Goal: Information Seeking & Learning: Understand process/instructions

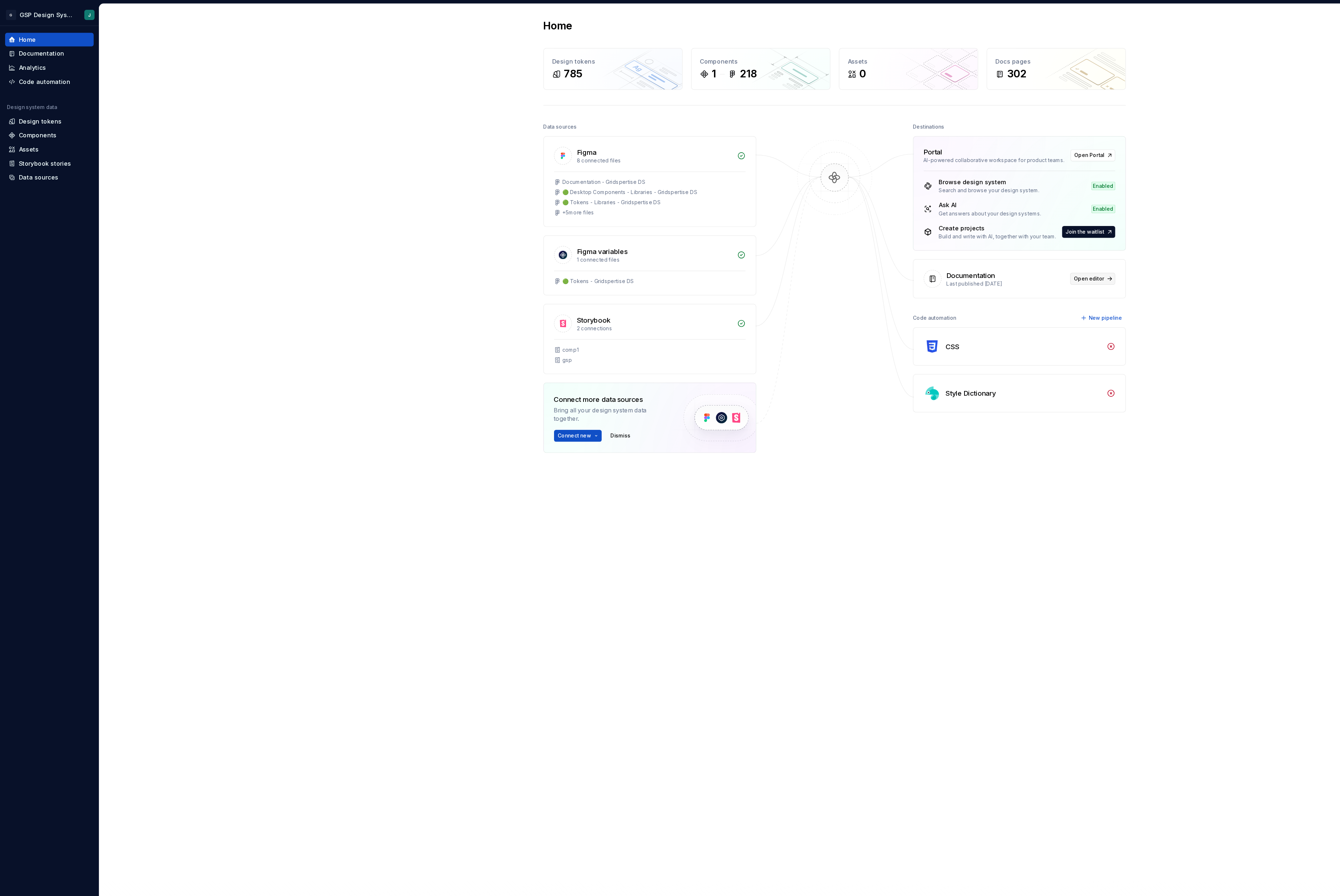
click at [932, 240] on span "Open editor" at bounding box center [930, 238] width 26 height 6
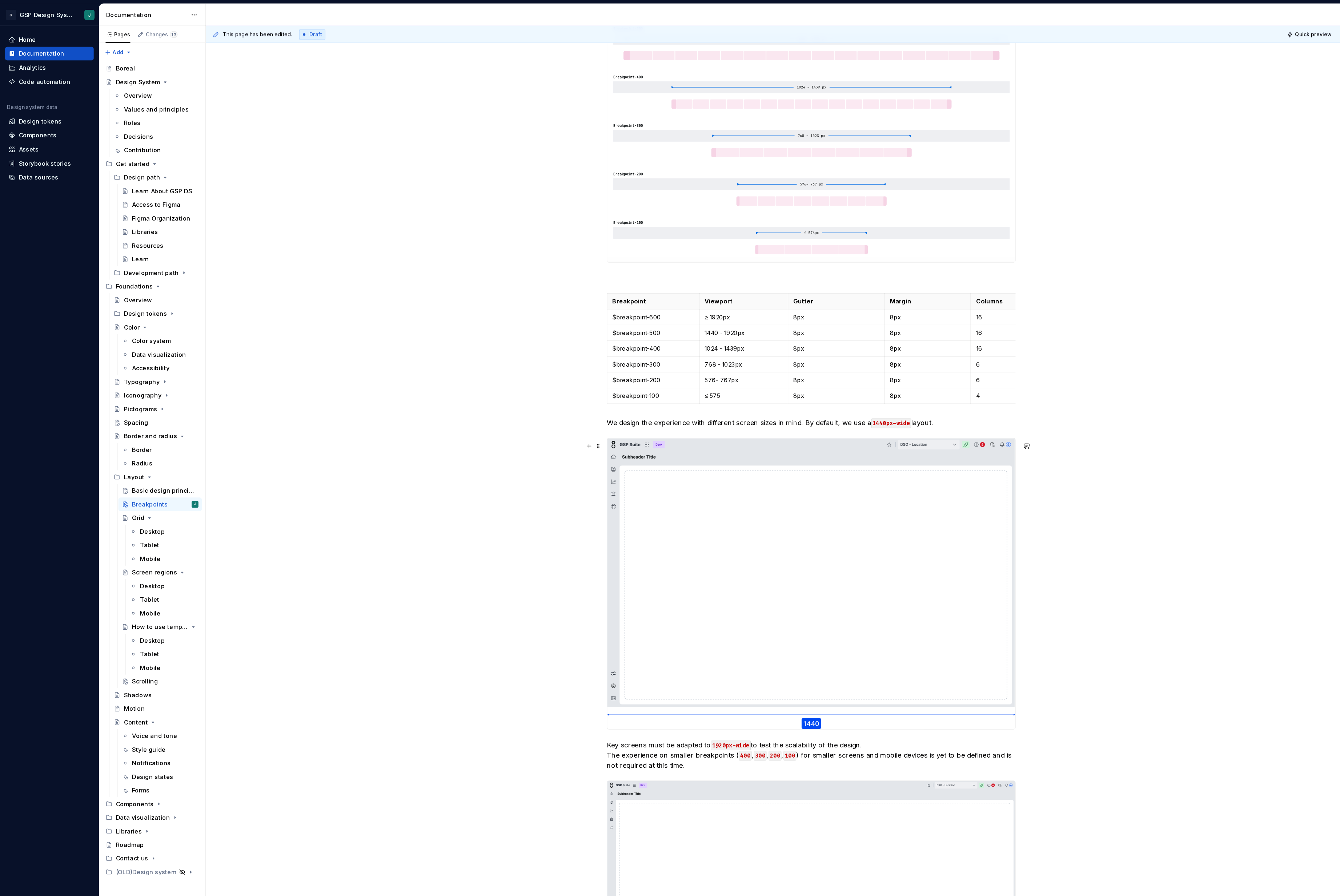
scroll to position [453, 0]
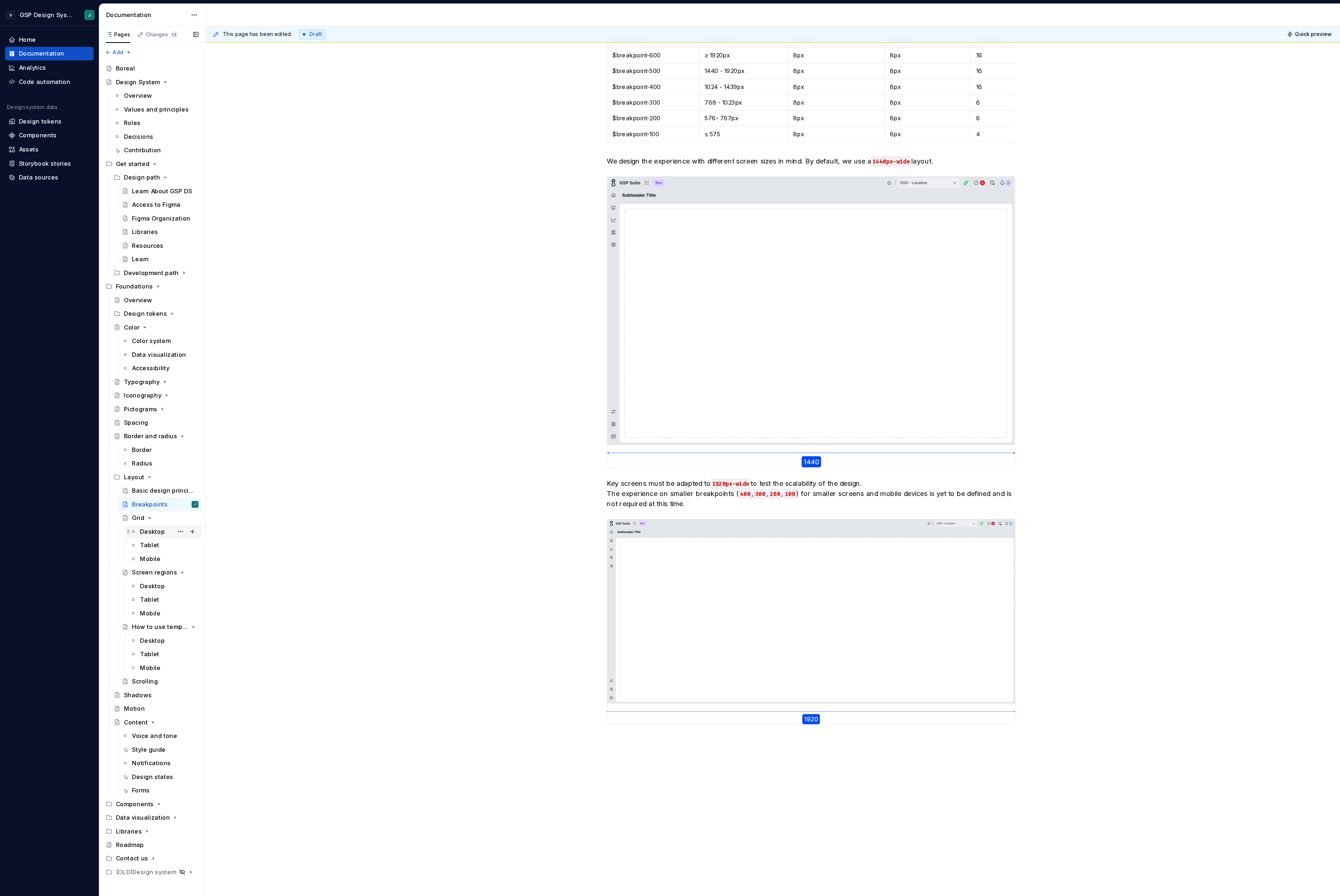
click at [128, 453] on div "Desktop" at bounding box center [130, 454] width 21 height 7
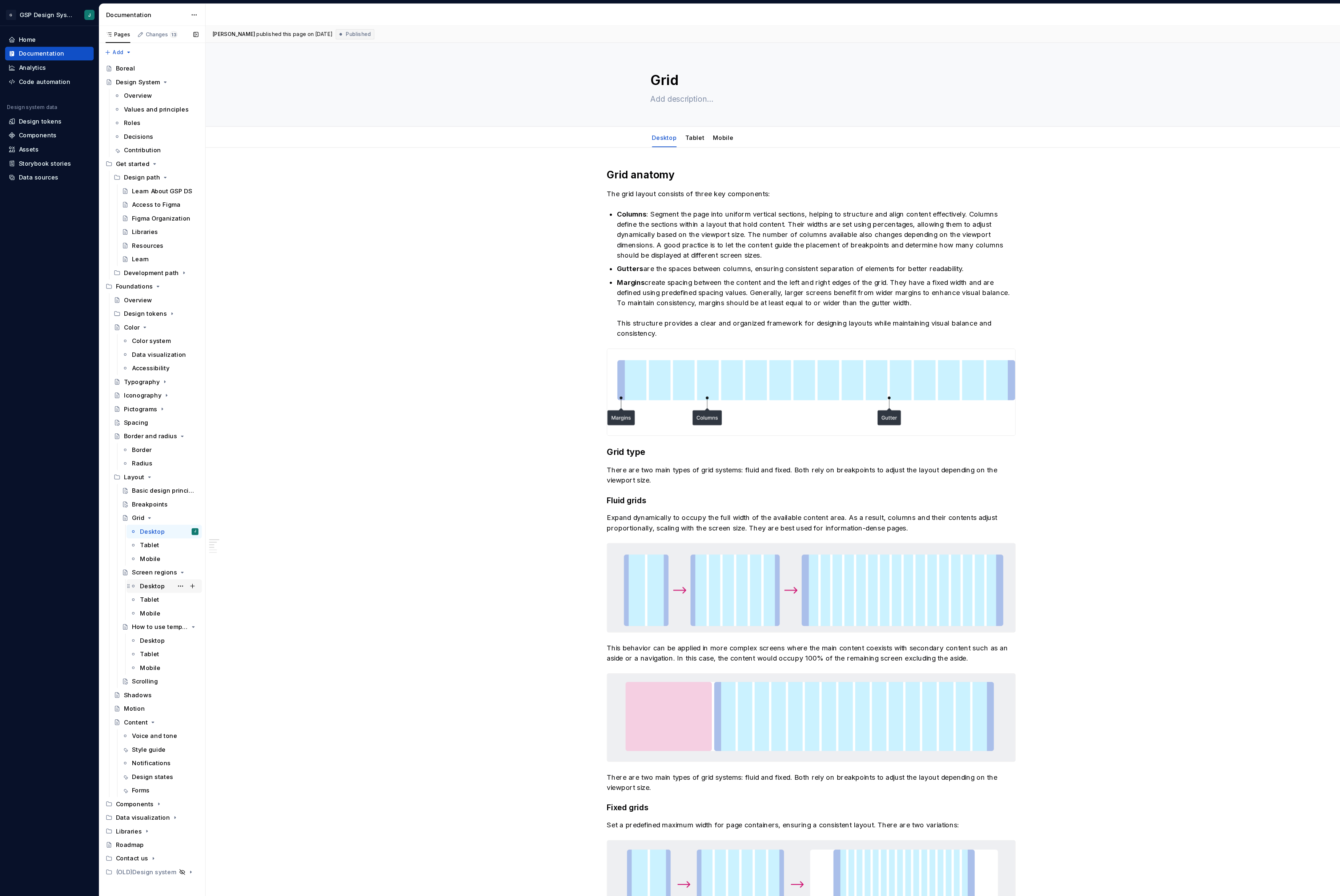
click at [131, 497] on div "Desktop" at bounding box center [130, 500] width 21 height 7
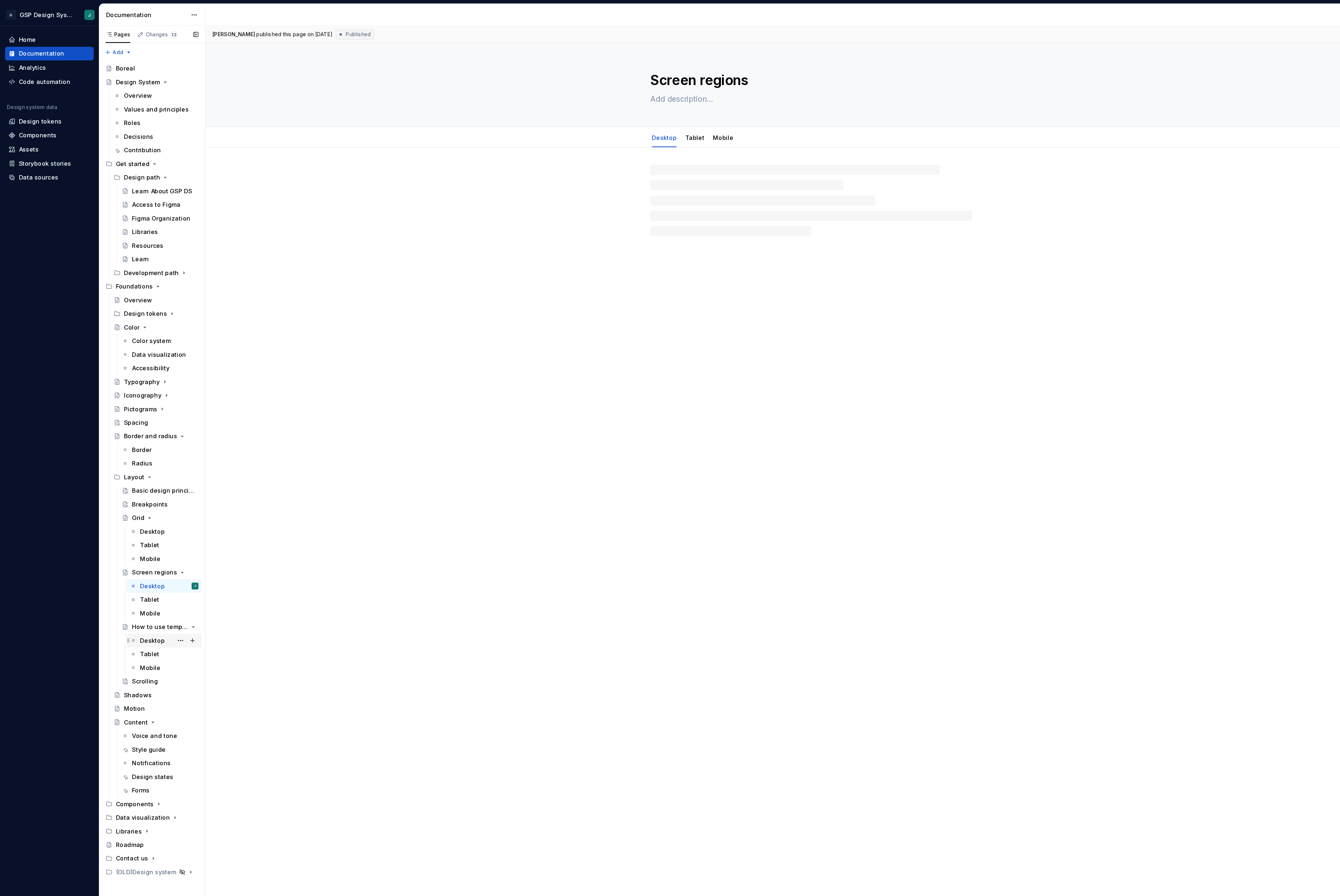
click at [128, 545] on div "Desktop" at bounding box center [130, 547] width 21 height 7
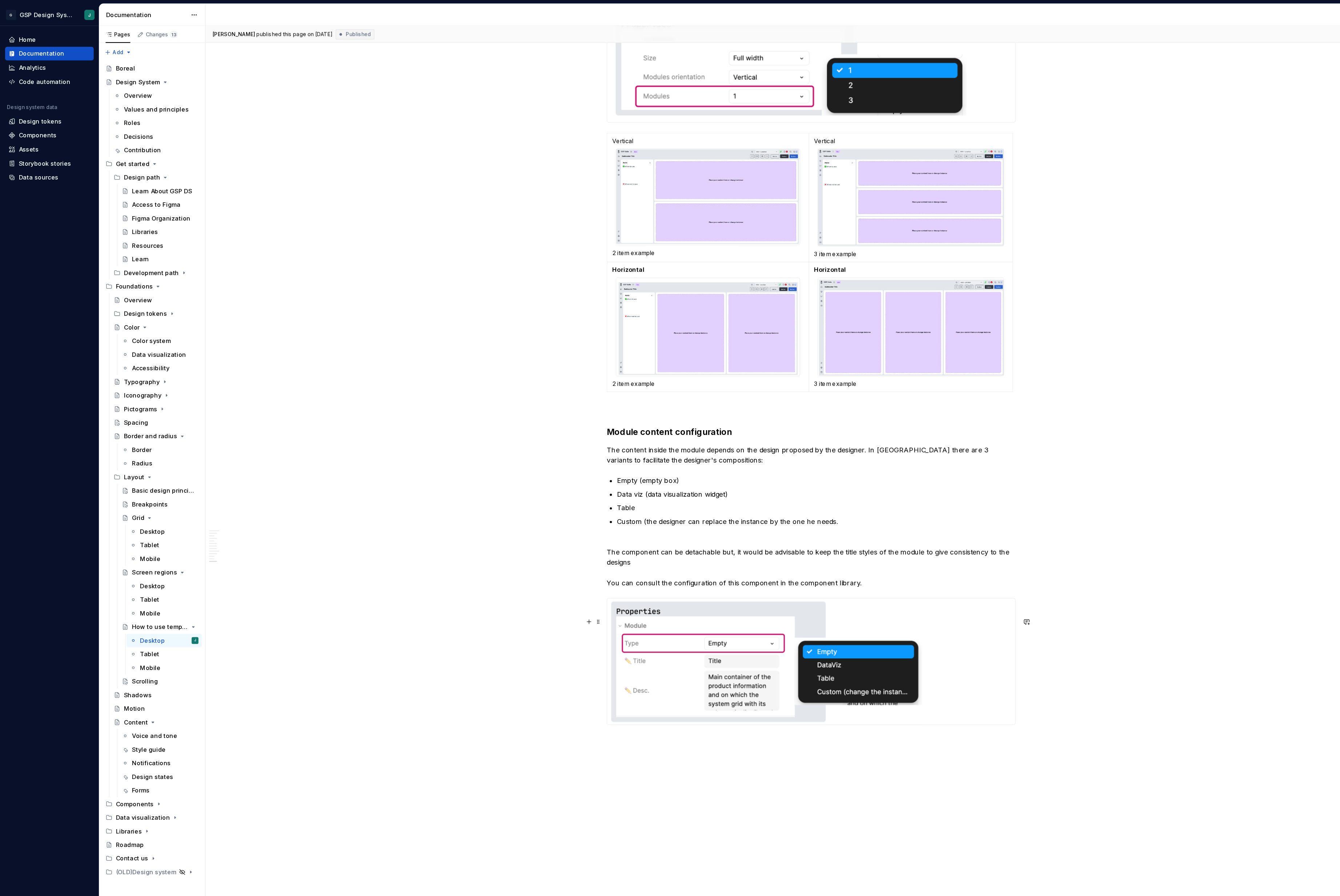
scroll to position [2856, 0]
click at [551, 641] on div "[PERSON_NAME] published this page on [DATE] Published Open page How to use temp…" at bounding box center [694, 459] width 1038 height 874
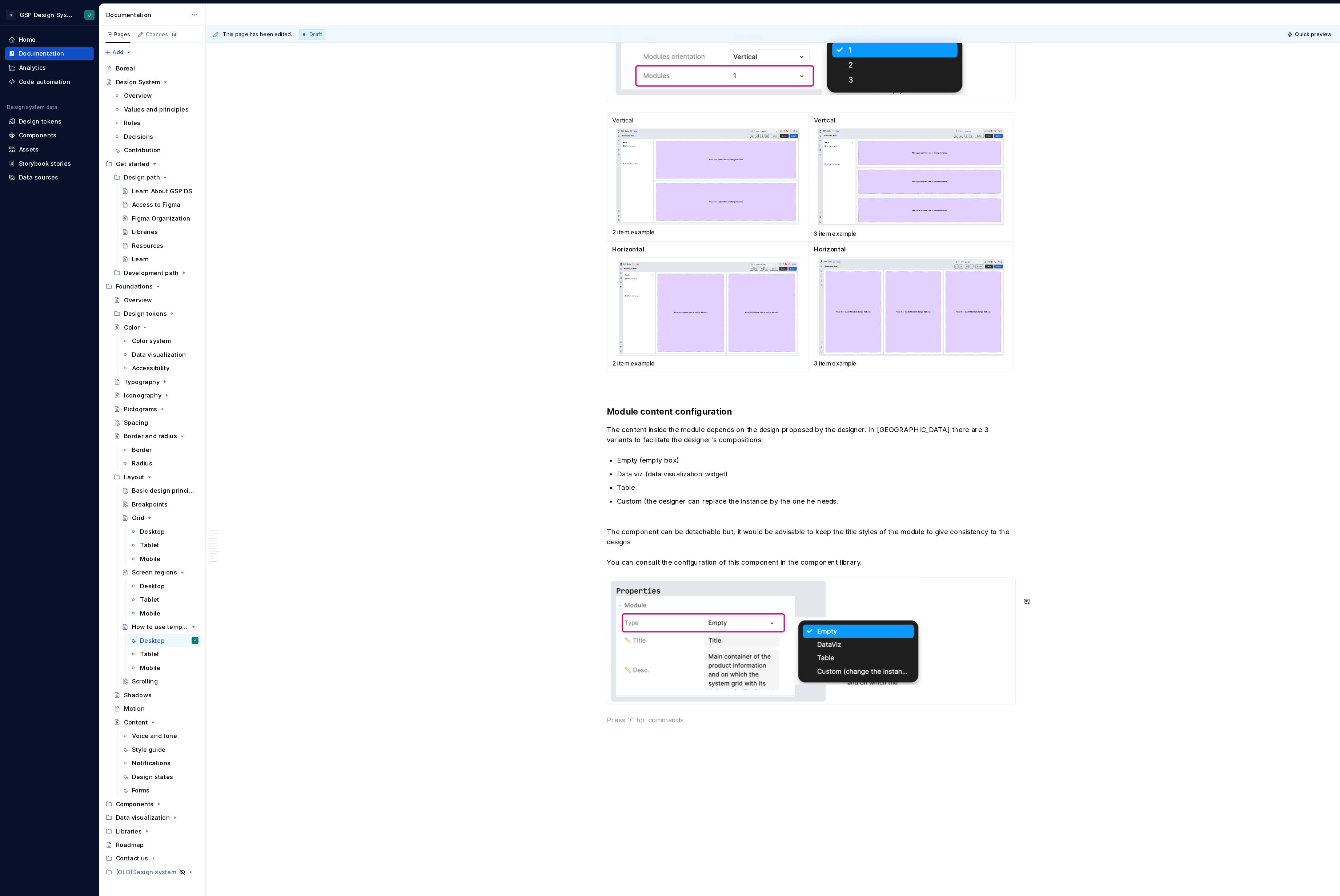
click at [539, 619] on p at bounding box center [692, 614] width 349 height 9
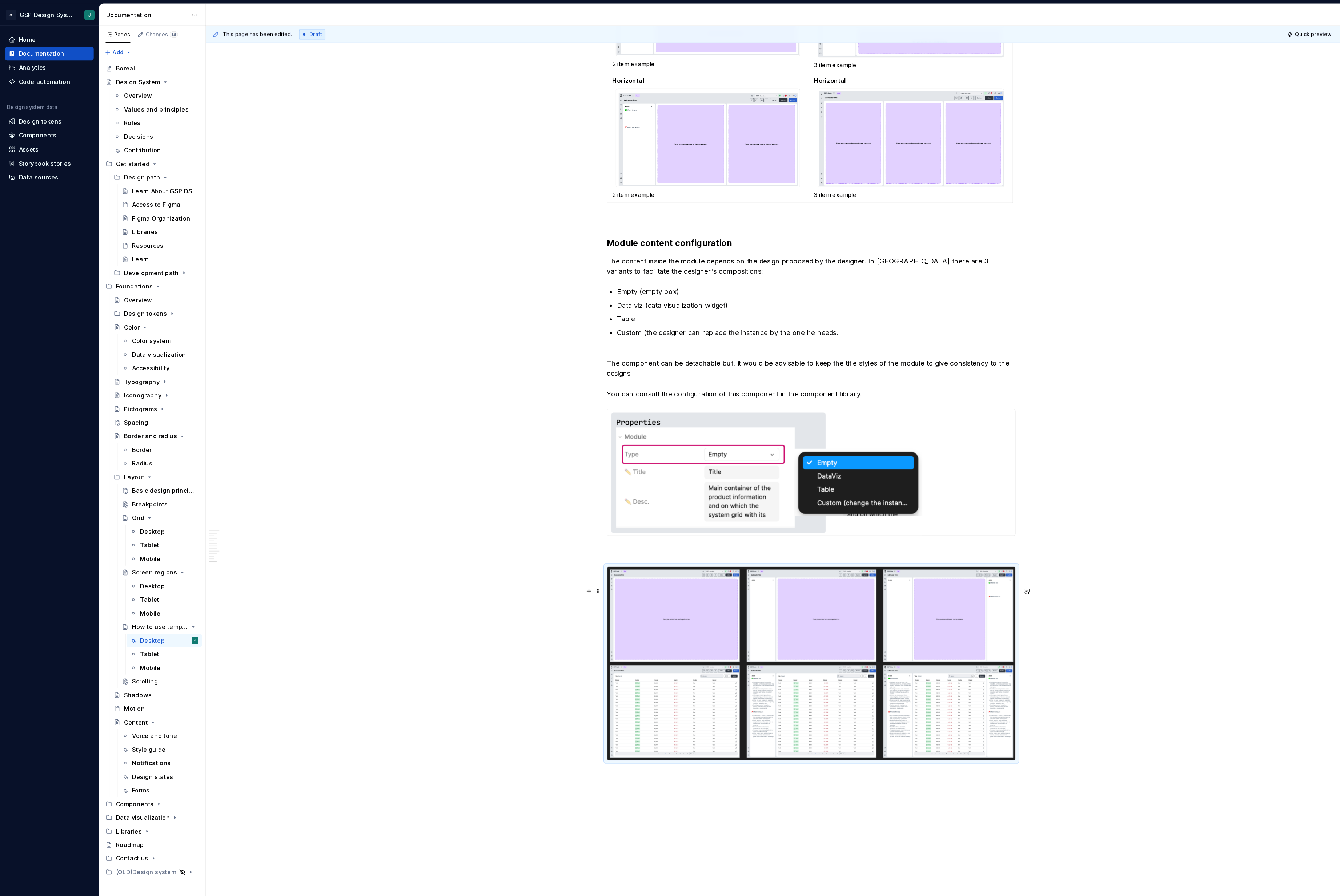
scroll to position [3013, 0]
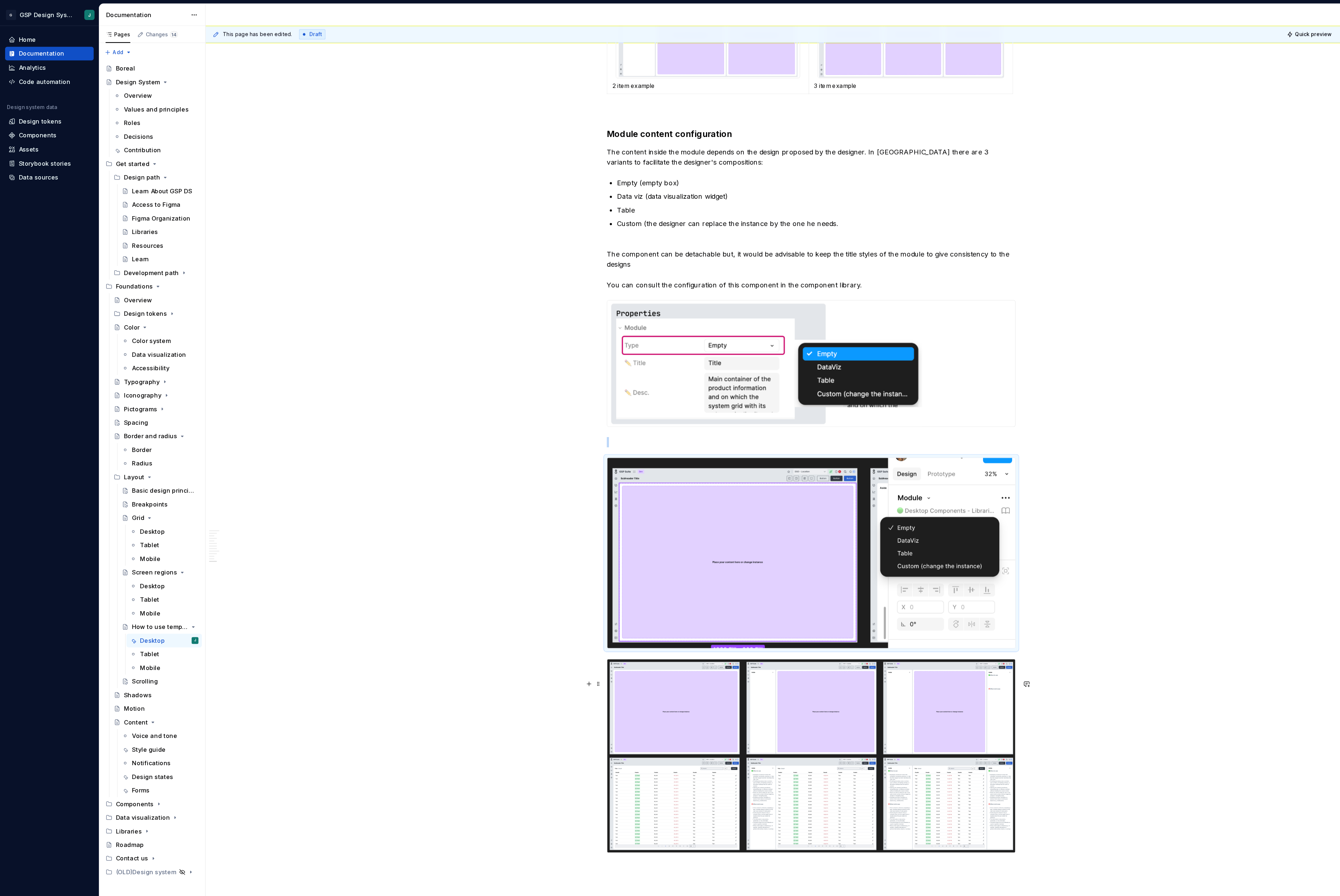
scroll to position [3101, 0]
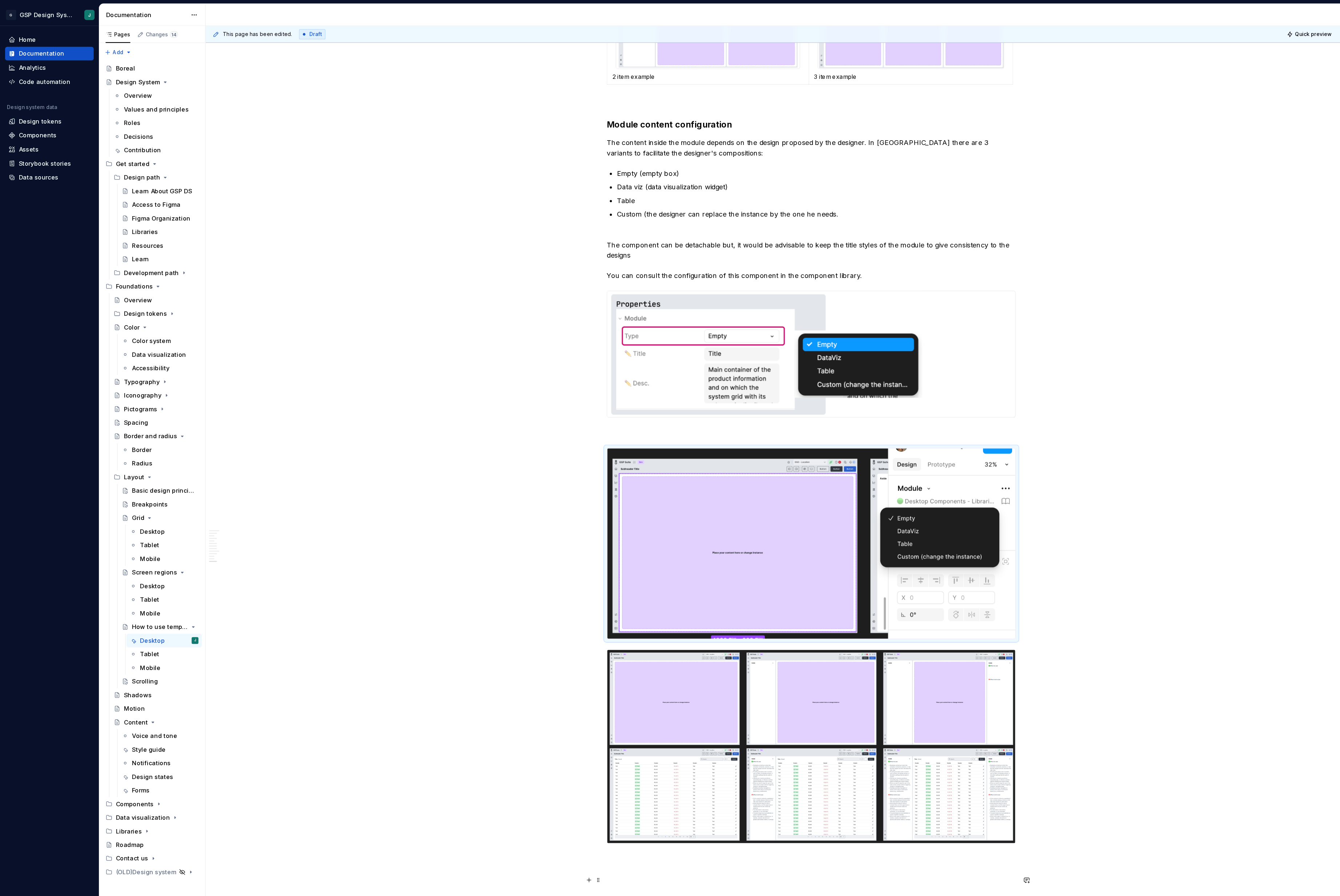
click at [532, 738] on p at bounding box center [692, 733] width 349 height 9
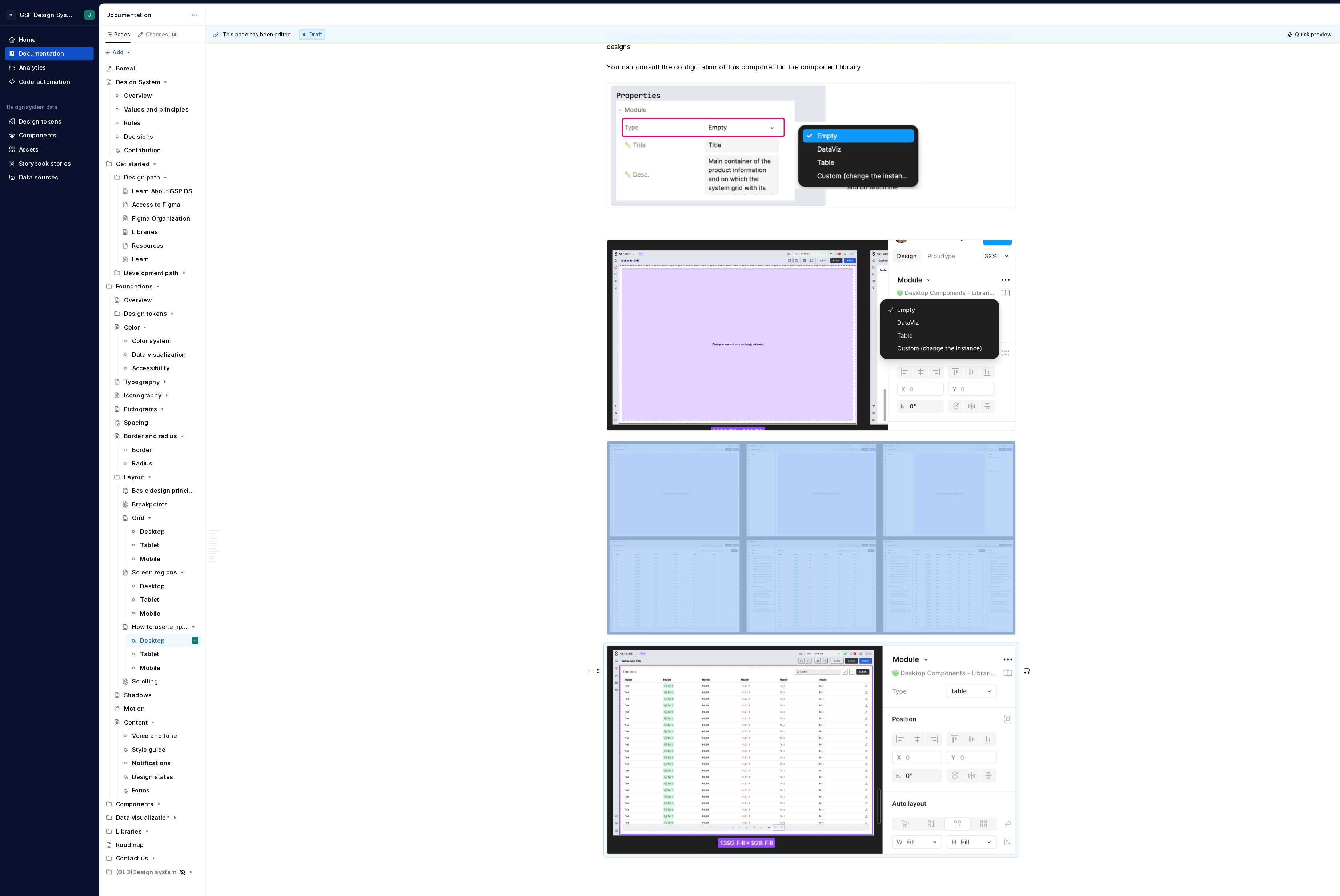
scroll to position [3280, 0]
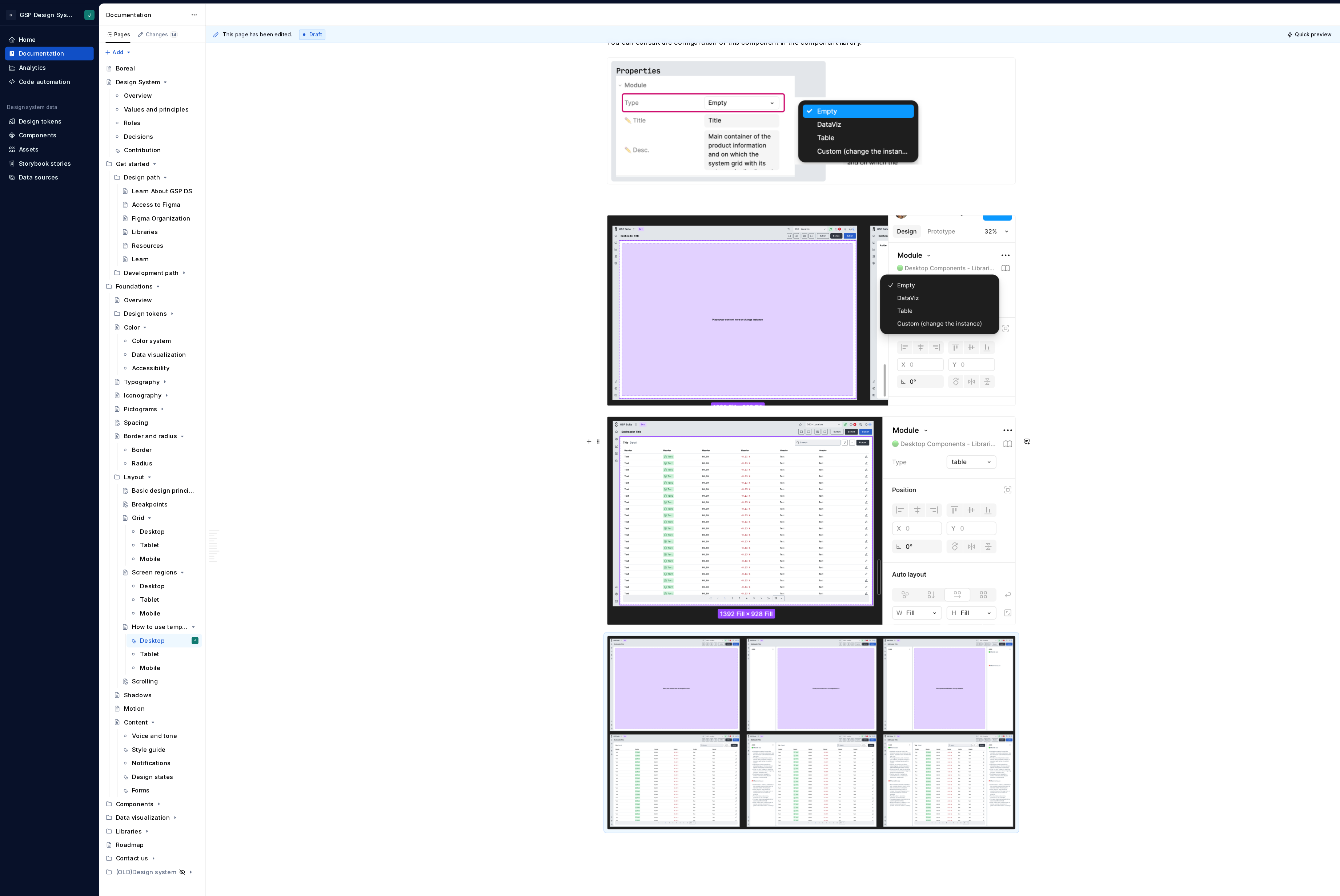
scroll to position [3304, 0]
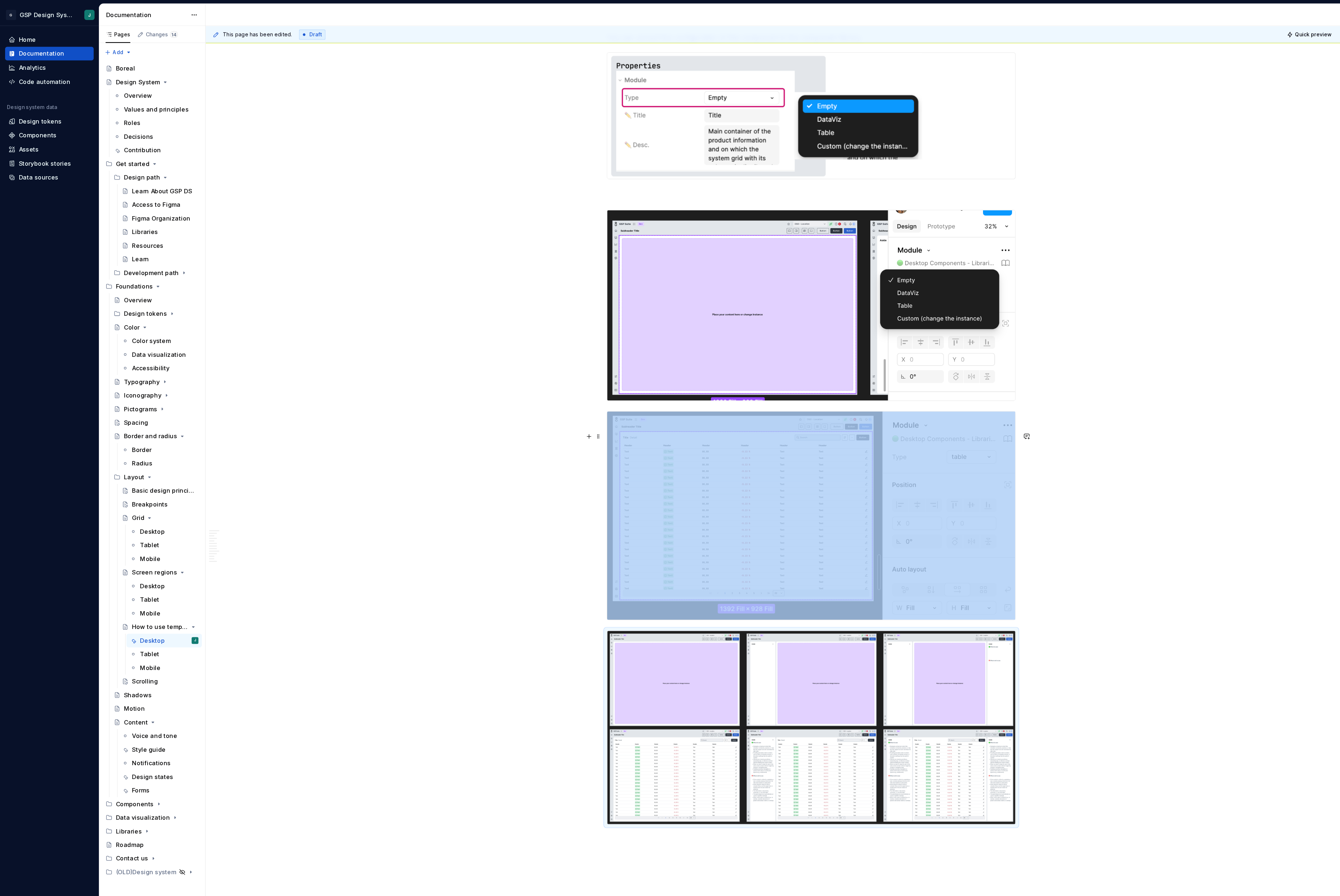
type textarea "*"
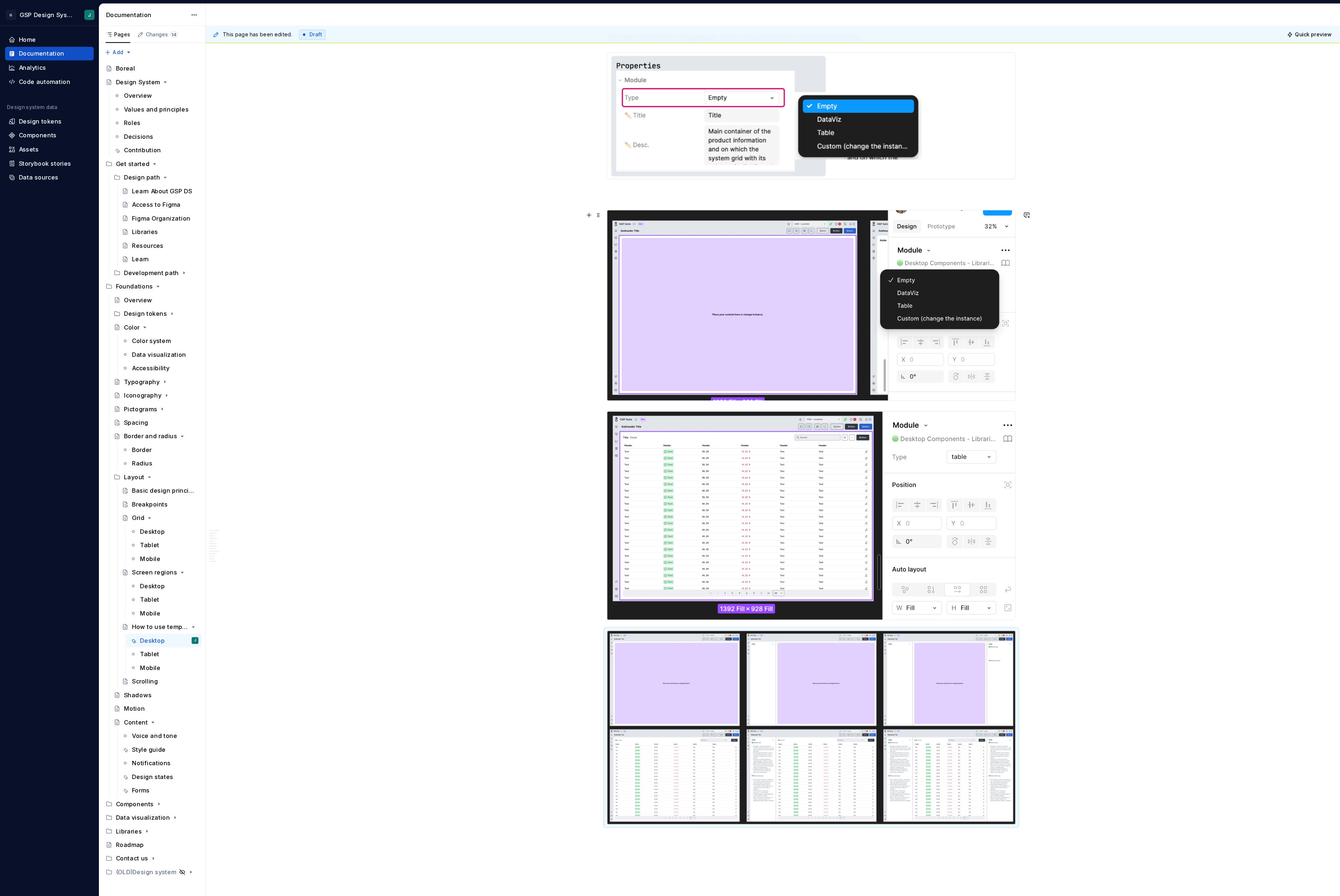
click at [560, 171] on p at bounding box center [692, 166] width 349 height 9
click at [555, 171] on p "How to swap module content" at bounding box center [692, 166] width 349 height 9
click at [575, 172] on button "button" at bounding box center [577, 171] width 10 height 10
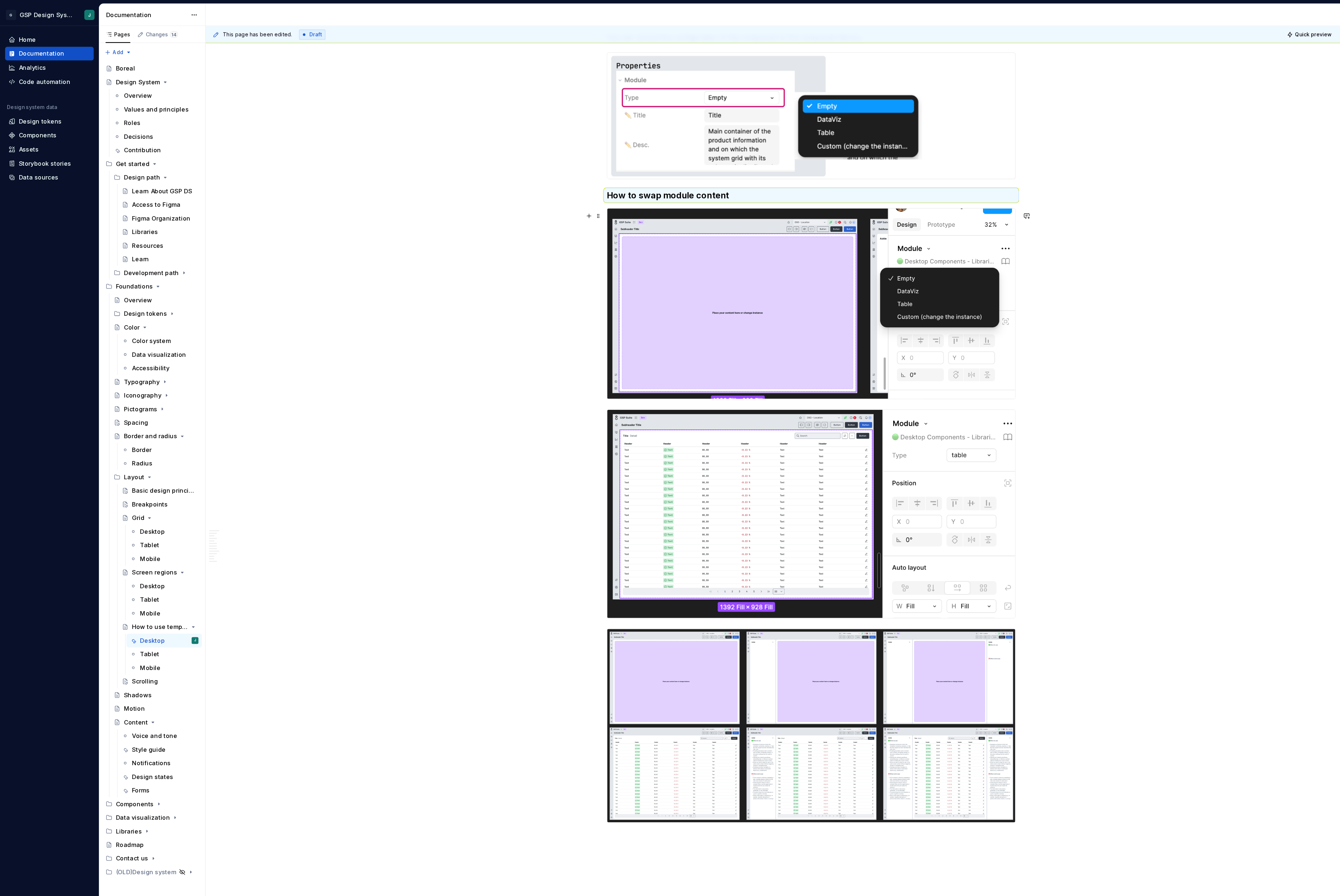
click at [635, 172] on h3 "How to swap module content" at bounding box center [692, 167] width 349 height 10
click at [634, 172] on h3 "How to swap module content" at bounding box center [692, 167] width 349 height 10
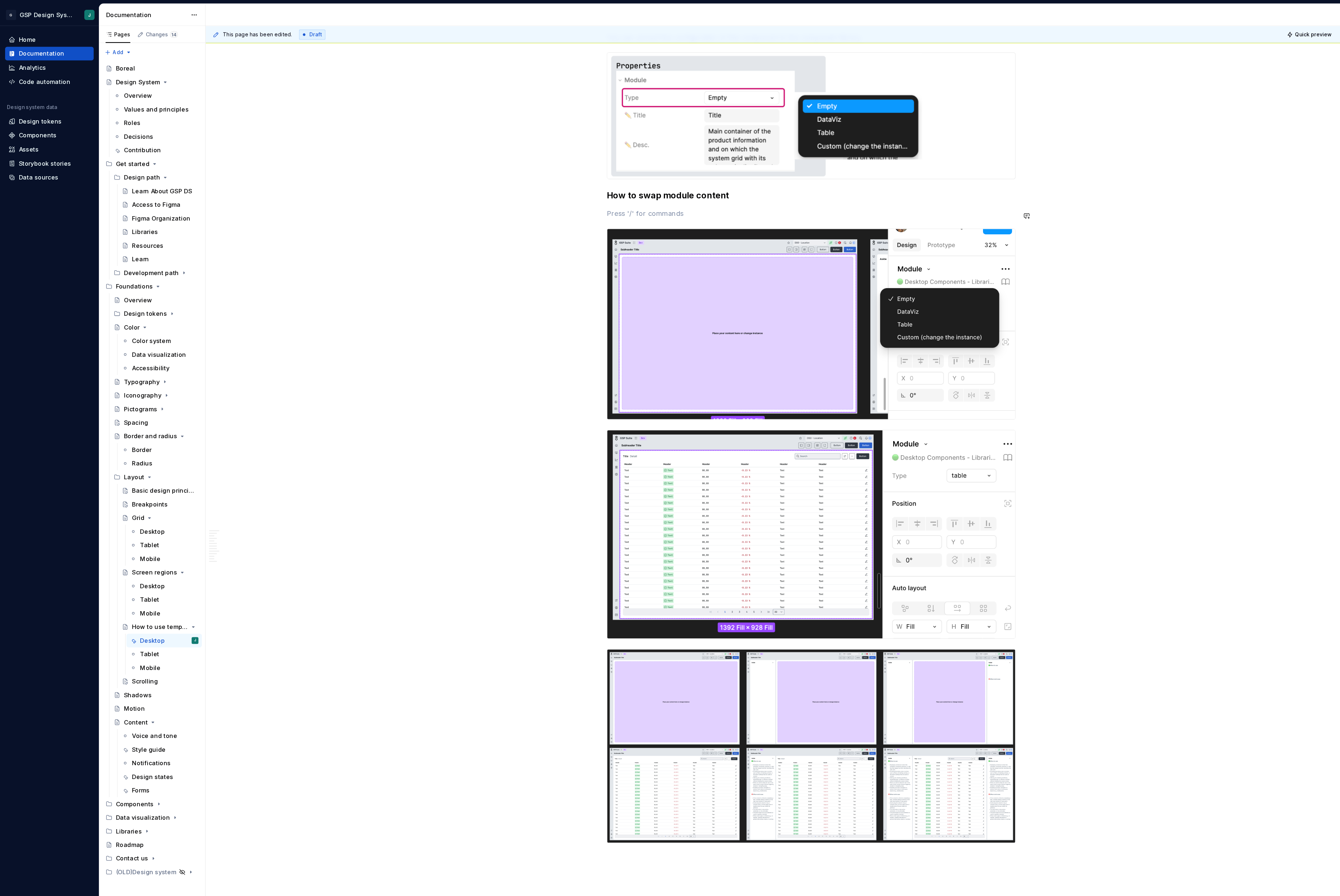
paste div
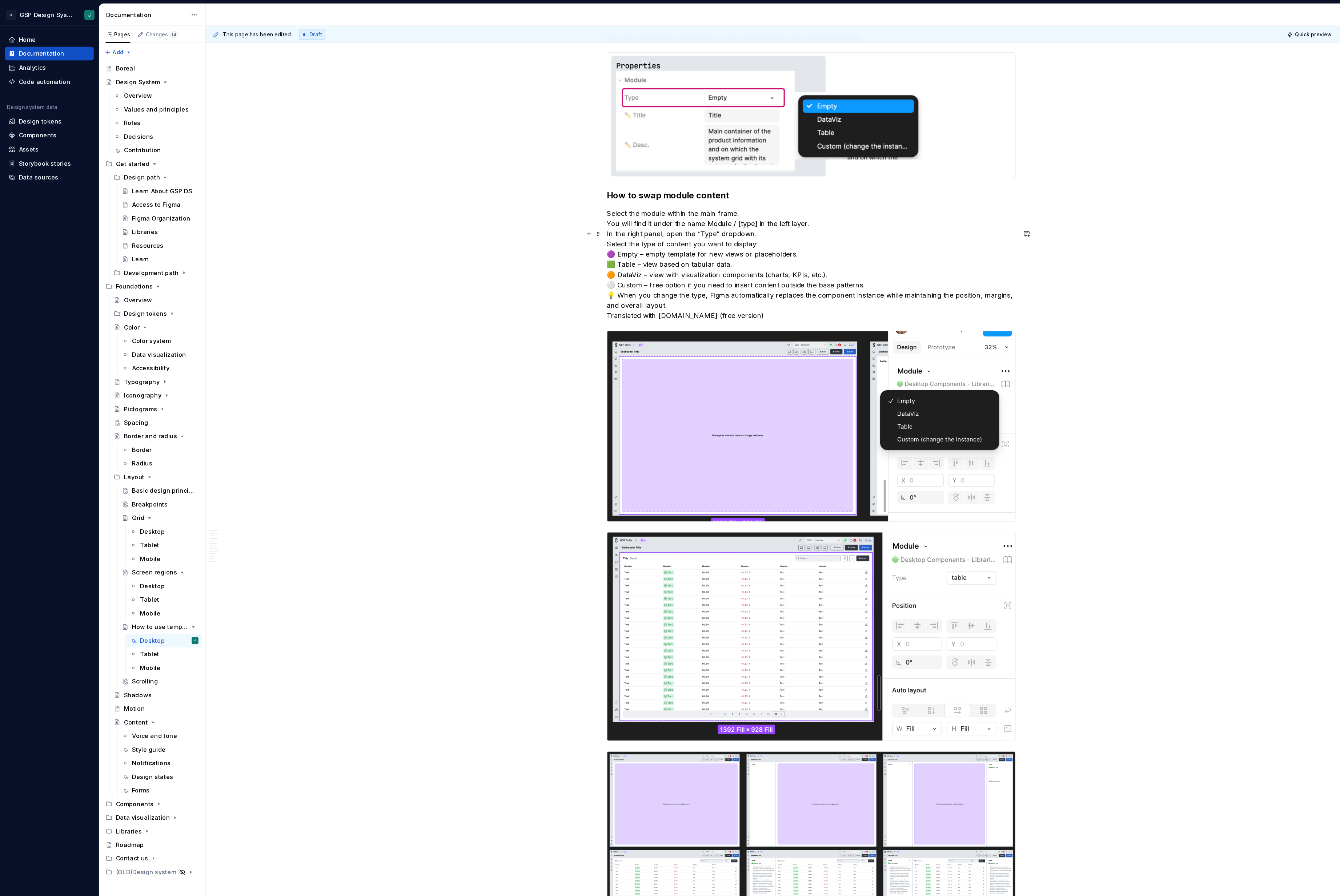
click at [526, 235] on p "Select the module within the main frame. You will find it under the name Module…" at bounding box center [692, 226] width 349 height 96
click at [527, 242] on p "Select the module within the main frame. You will find it under the name Module…" at bounding box center [692, 226] width 349 height 96
click at [525, 249] on p "Select the module within the main frame. You will find it under the name Module…" at bounding box center [692, 226] width 349 height 96
click at [527, 259] on p "Select the module within the main frame. You will find it under the name Module…" at bounding box center [692, 226] width 349 height 96
drag, startPoint x: 522, startPoint y: 233, endPoint x: 736, endPoint y: 260, distance: 215.7
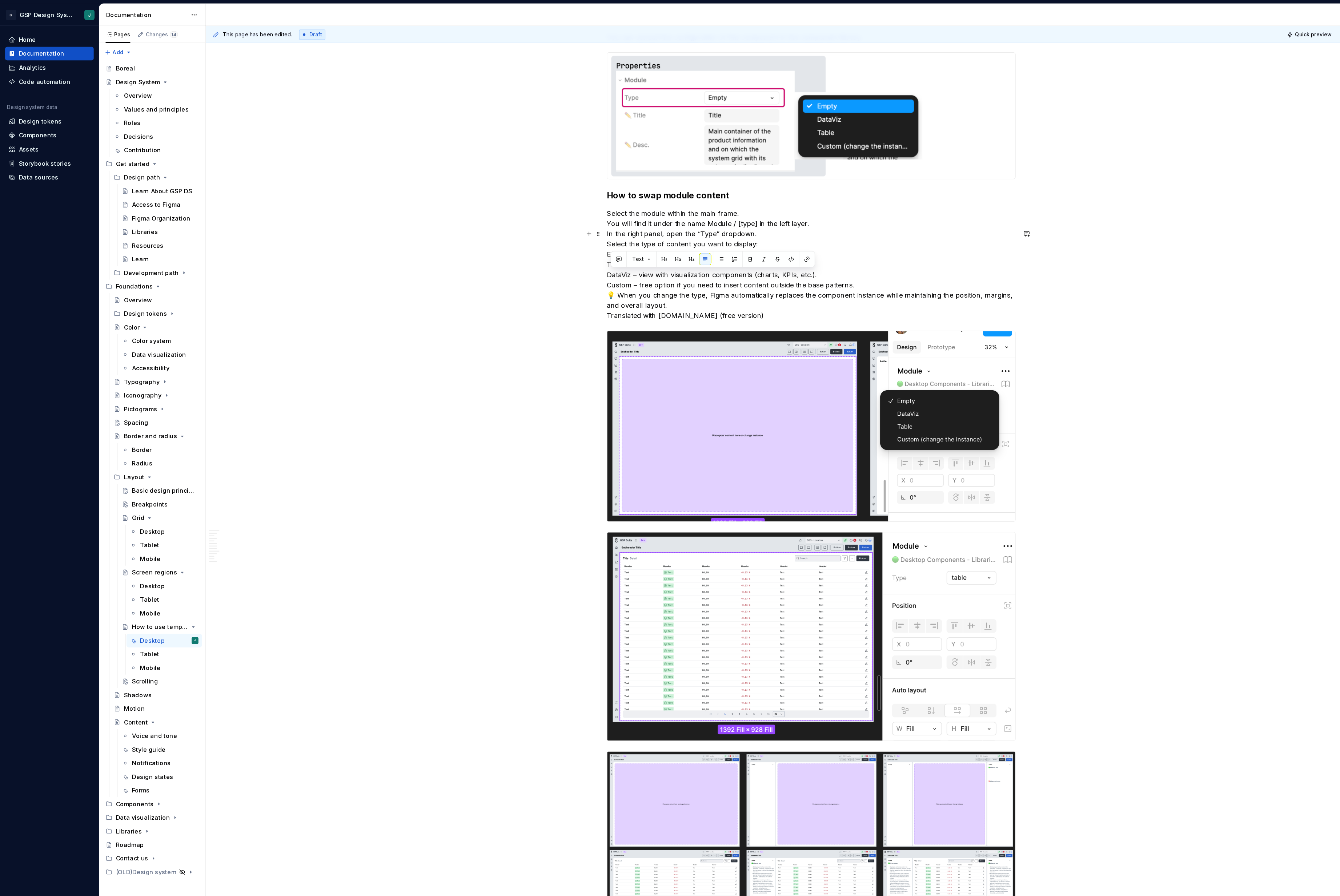
click at [736, 260] on p "Select the module within the main frame. You will find it under the name Module…" at bounding box center [692, 226] width 349 height 96
click at [615, 224] on button "button" at bounding box center [615, 222] width 10 height 10
click at [523, 234] on p "Select the module within the main frame. You will find it under the name Module…" at bounding box center [692, 226] width 349 height 96
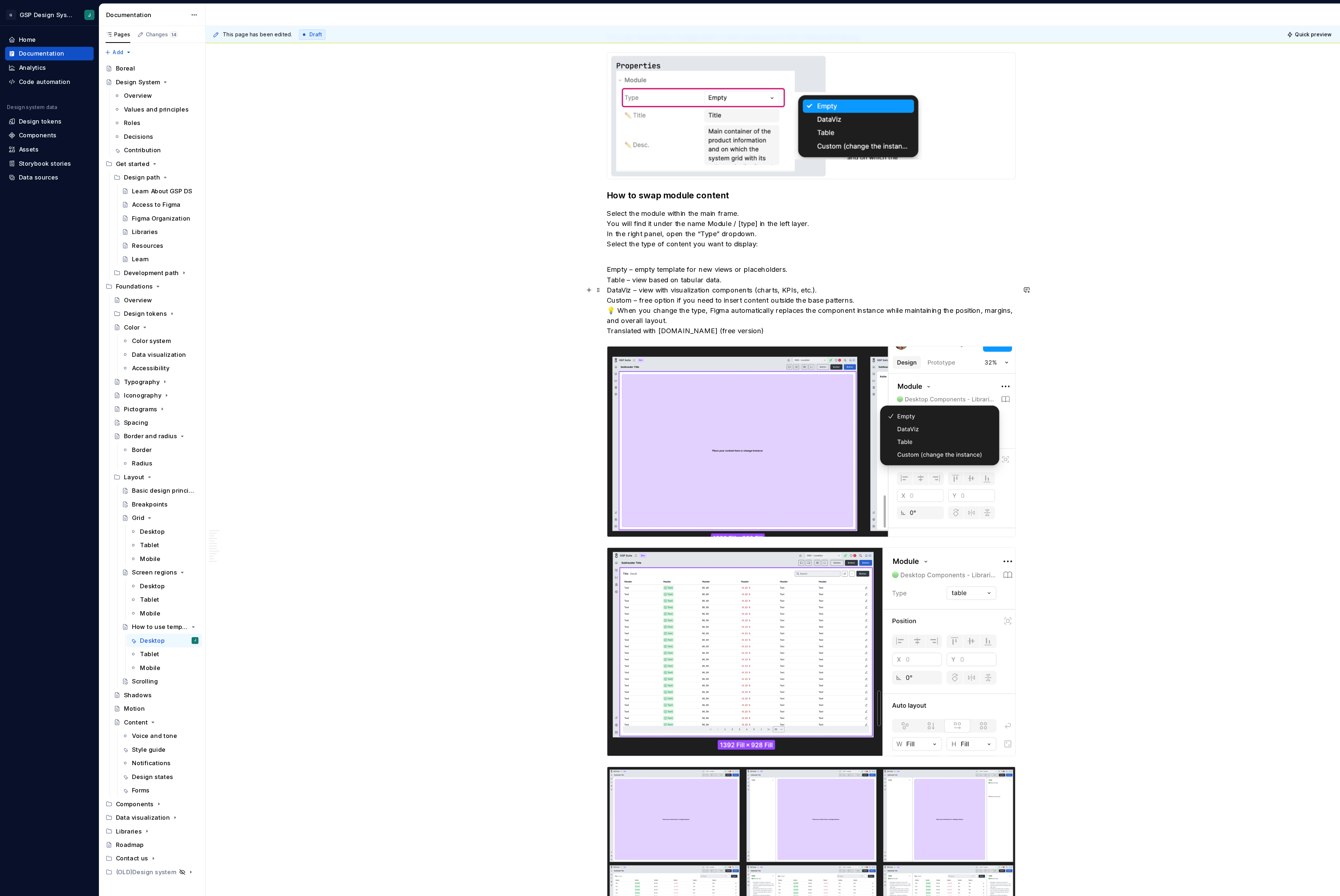
click at [520, 282] on p "Empty – empty template for new views or placeholders. Table – view based on tab…" at bounding box center [692, 256] width 349 height 61
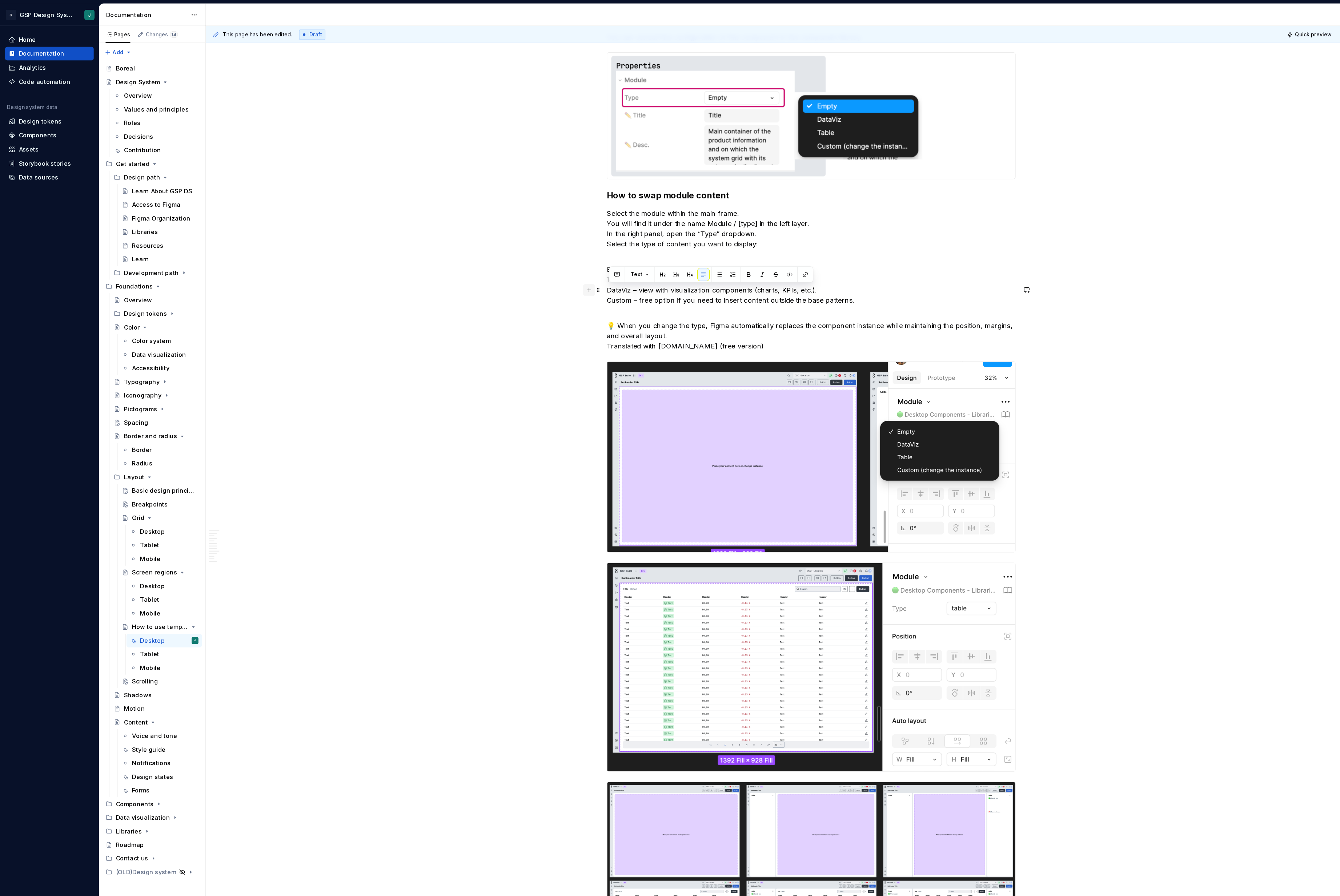
drag, startPoint x: 735, startPoint y: 277, endPoint x: 503, endPoint y: 252, distance: 233.3
click at [614, 233] on button "button" at bounding box center [614, 235] width 10 height 10
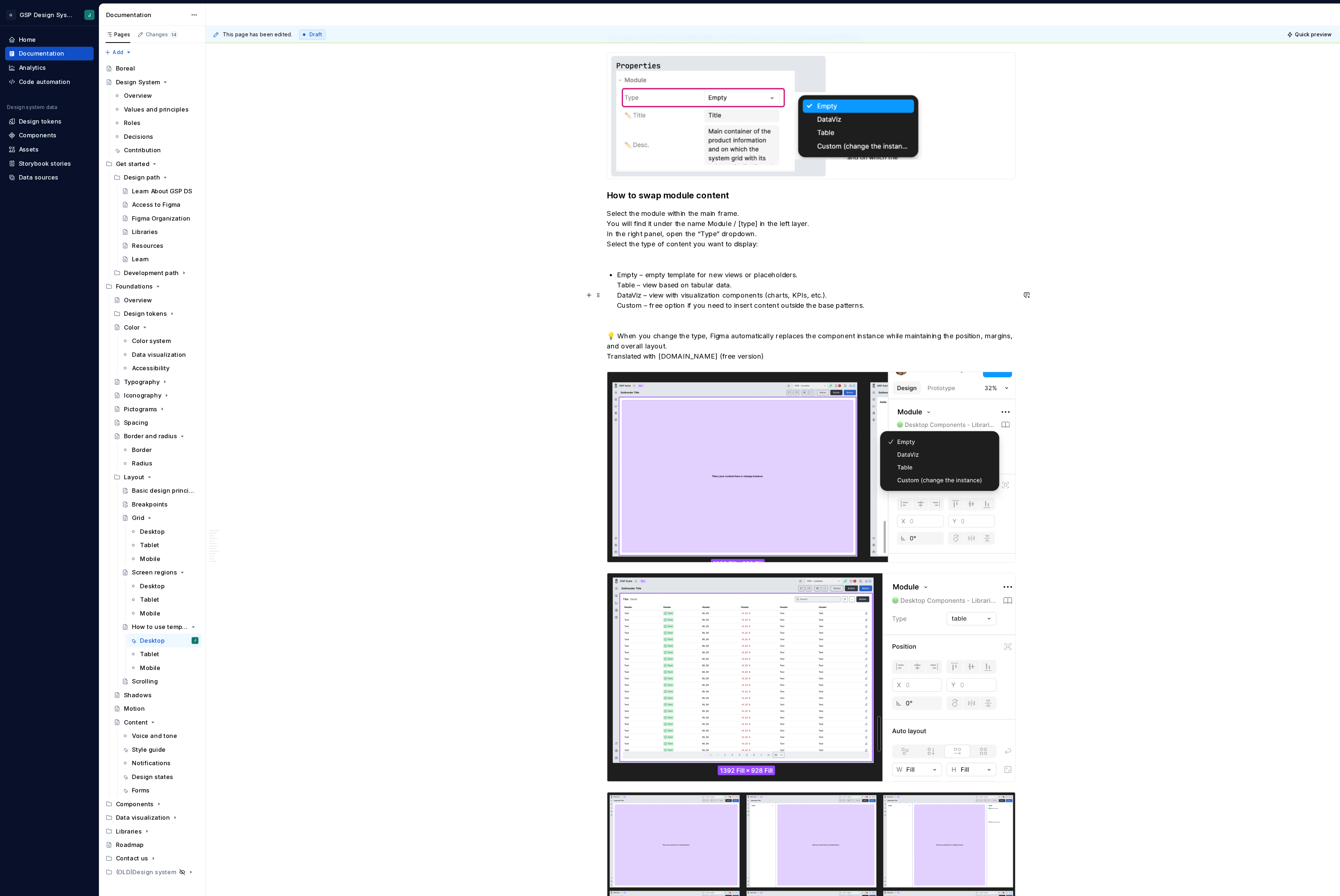
click at [528, 261] on p "Empty – empty template for new views or placeholders. Table – view based on tab…" at bounding box center [697, 252] width 340 height 44
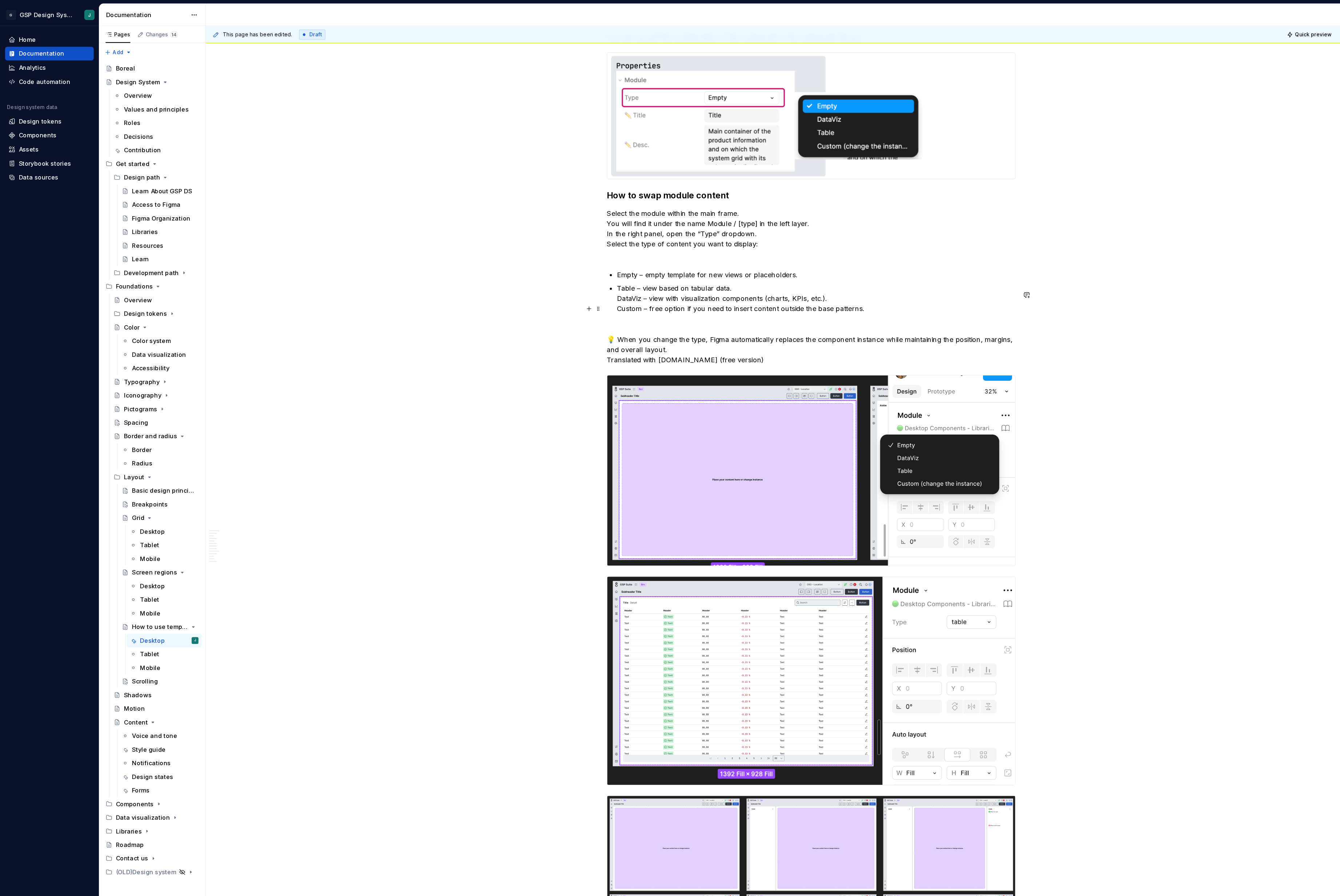
click at [529, 277] on p "Table – view based on tabular data. DataViz – view with visualization component…" at bounding box center [697, 259] width 340 height 35
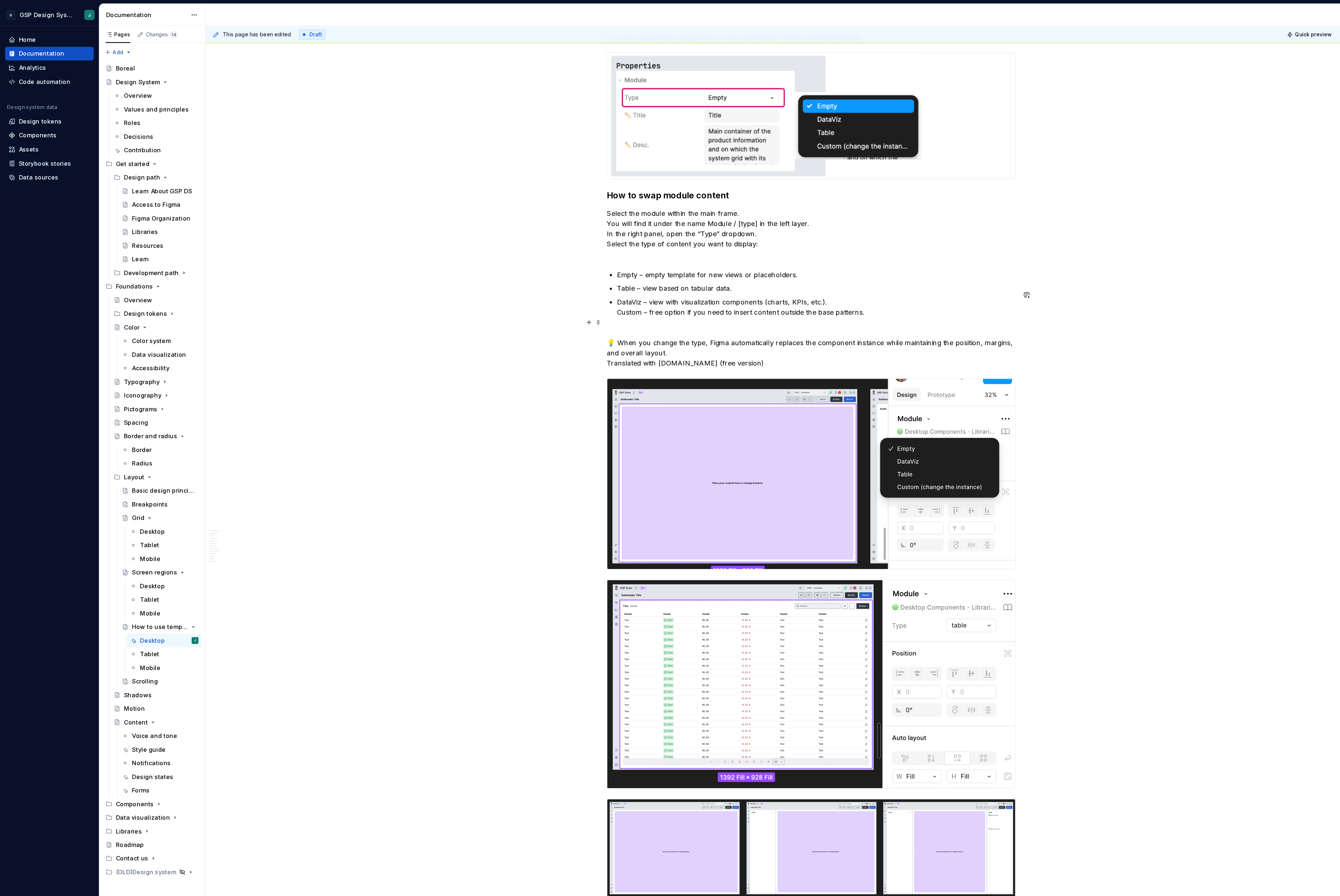
click at [530, 279] on p "DataViz – view with visualization components (charts, KPIs, etc.). Custom – fre…" at bounding box center [697, 266] width 340 height 26
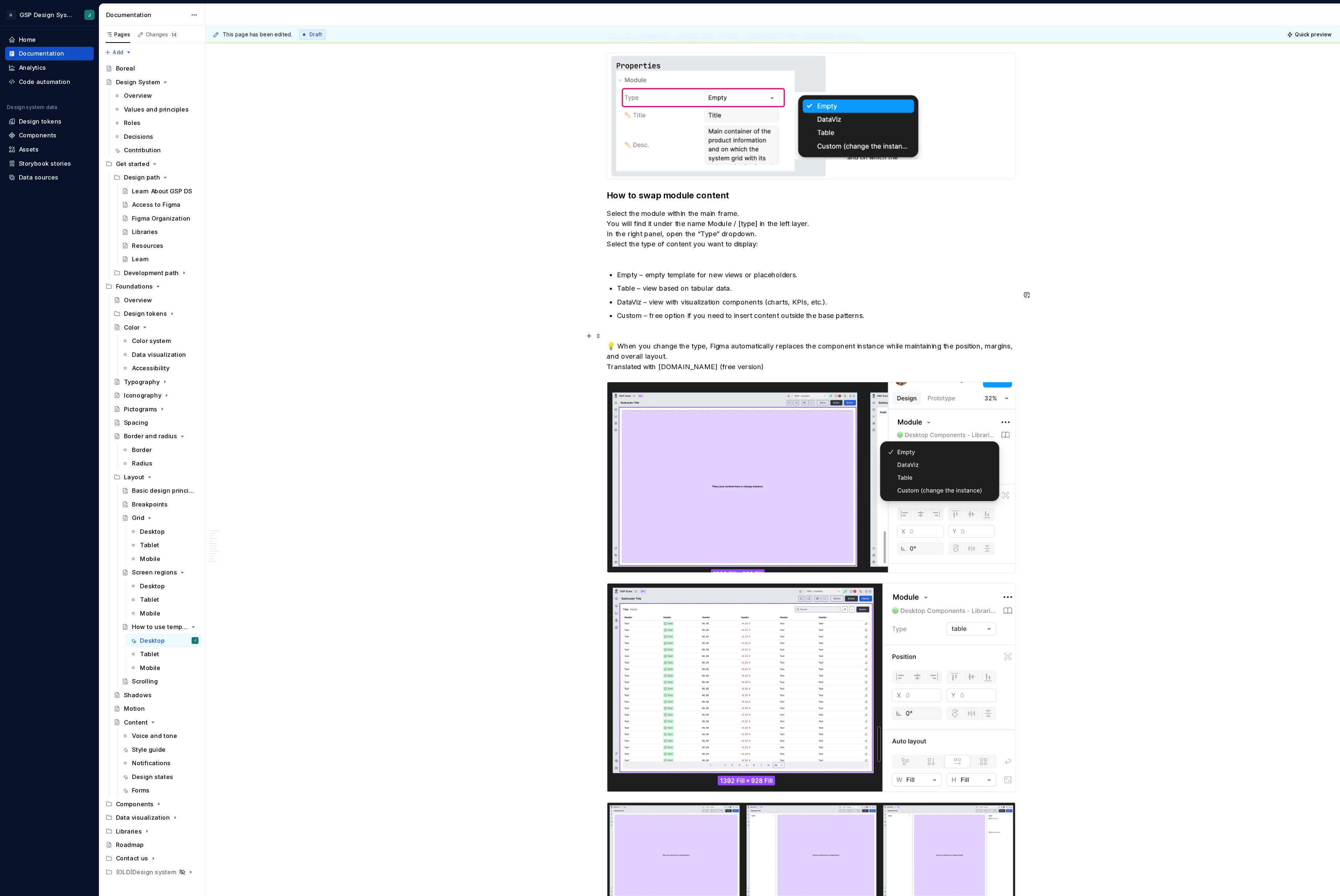
click at [538, 282] on p "Custom – free option if you need to insert content outside the base patterns." at bounding box center [697, 274] width 340 height 18
click at [534, 239] on p "Empty – empty template for new views or placeholders." at bounding box center [697, 234] width 340 height 9
click at [530, 251] on p "Table – view based on tabular data." at bounding box center [697, 246] width 340 height 9
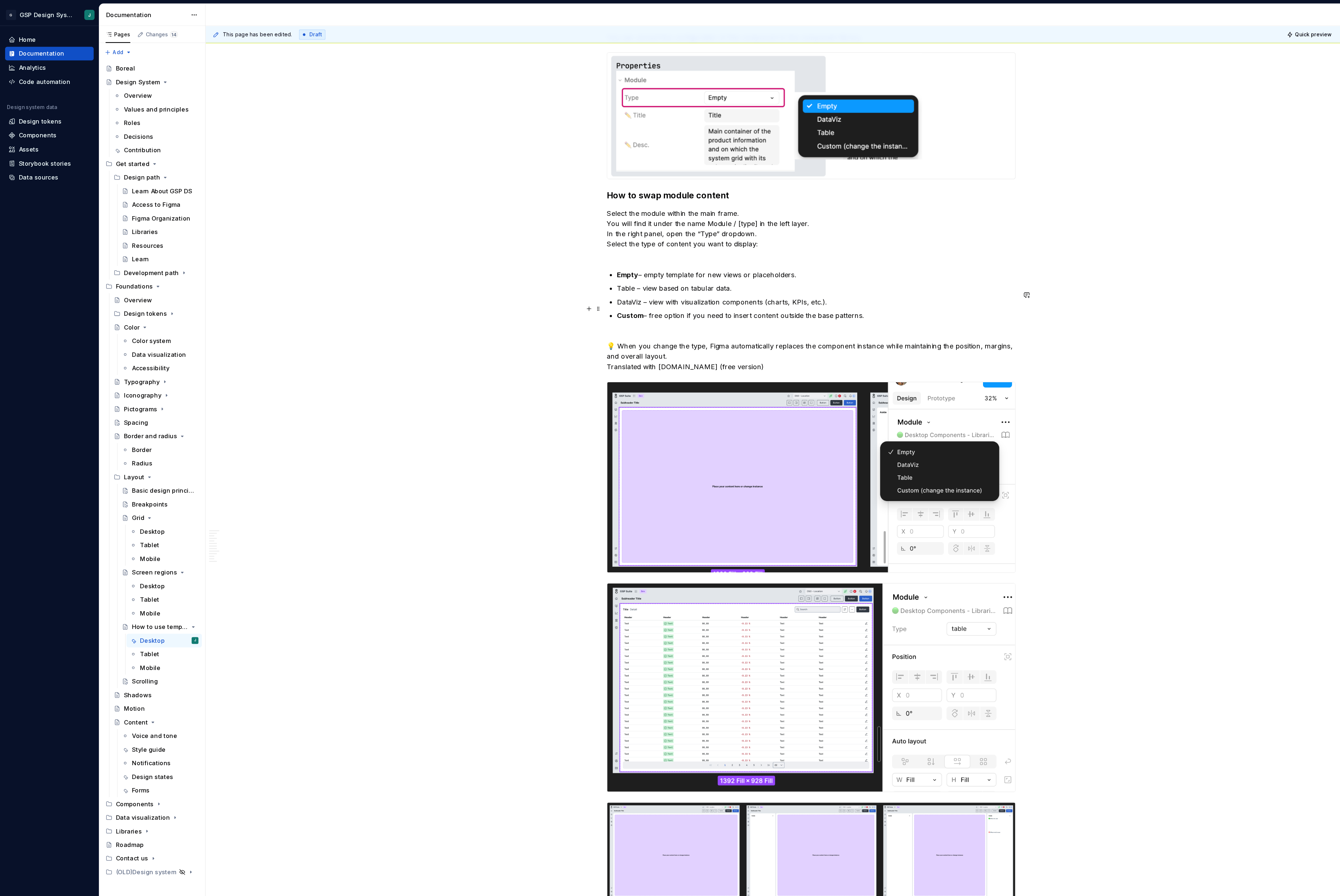
click at [535, 251] on p "Table – view based on tabular data." at bounding box center [697, 246] width 340 height 9
click at [529, 262] on p "DataViz – view with visualization components (charts, KPIs, etc.)." at bounding box center [697, 257] width 340 height 9
click at [534, 262] on p "DataViz – view with visualization components (charts, KPIs, etc.)." at bounding box center [697, 257] width 340 height 9
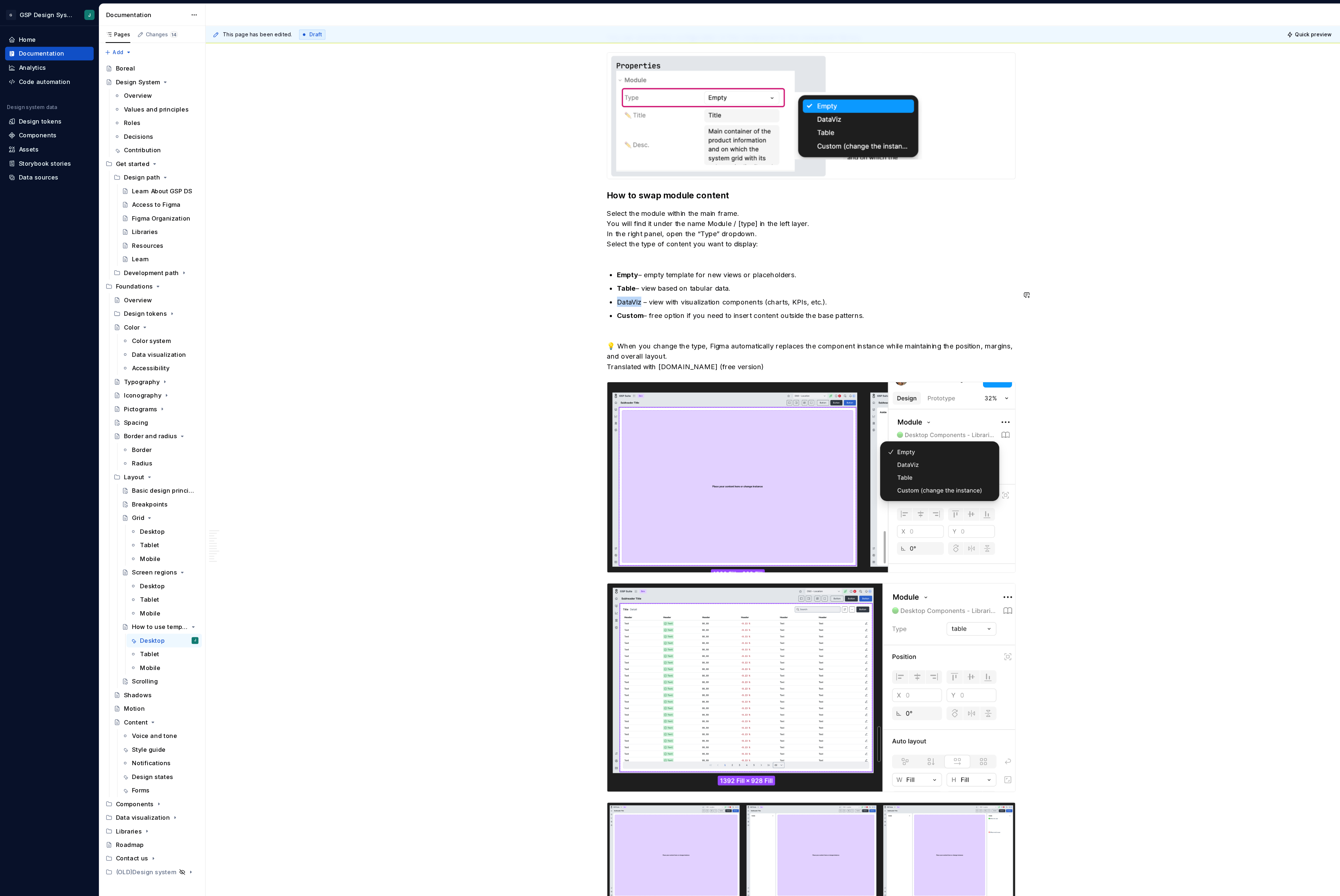
click at [534, 262] on p "DataViz – view with visualization components (charts, KPIs, etc.)." at bounding box center [697, 257] width 340 height 9
click at [603, 282] on p "Custom – free option if you need to insert content outside the base patterns." at bounding box center [697, 274] width 340 height 18
click at [575, 317] on p "💡 When you change the type, Figma automatically replaces the component instance…" at bounding box center [692, 304] width 349 height 26
drag, startPoint x: 575, startPoint y: 323, endPoint x: 656, endPoint y: 334, distance: 81.7
click at [656, 317] on p "💡 When you change the type, Figma automatically replaces the component instance…" at bounding box center [692, 304] width 349 height 26
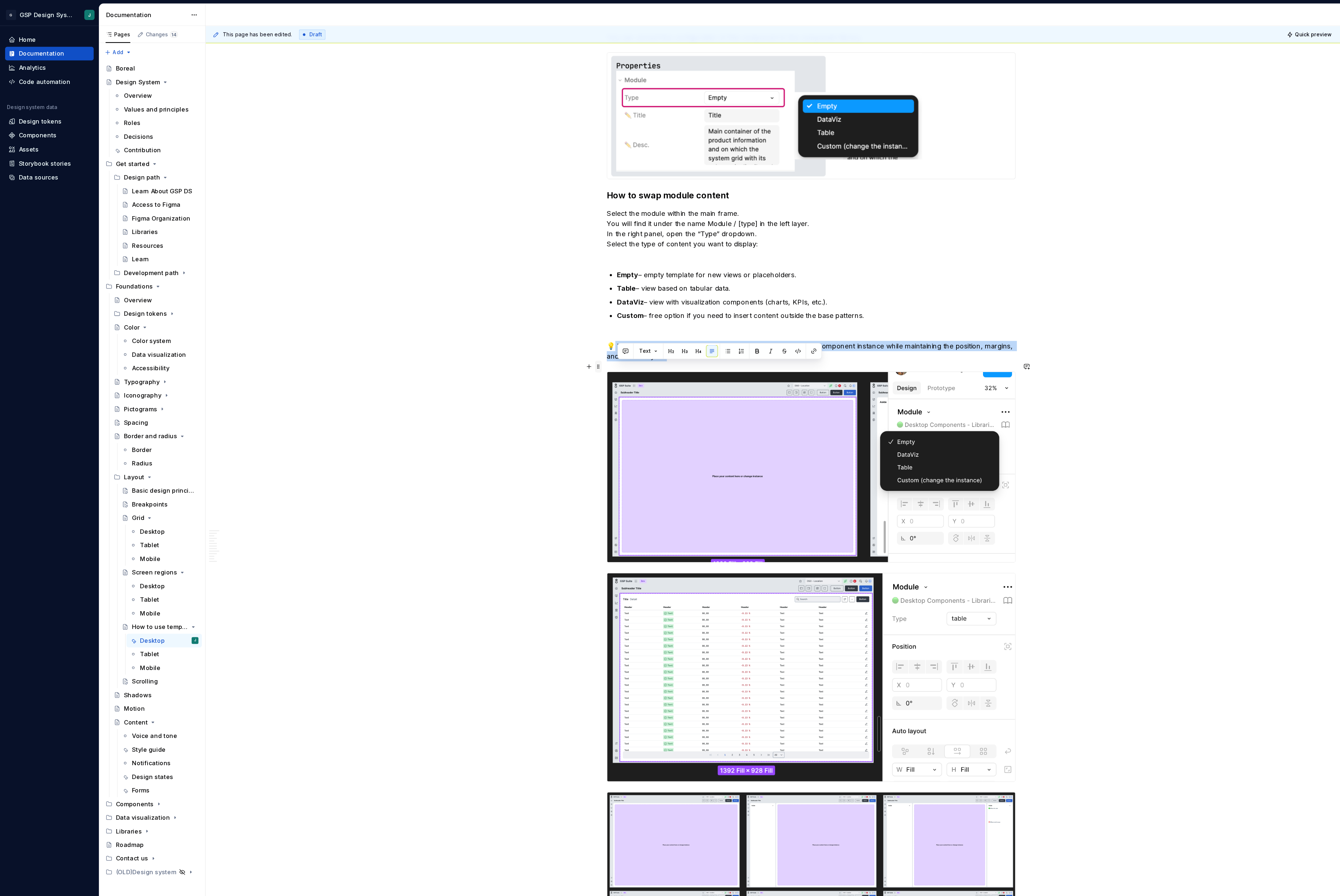
drag, startPoint x: 585, startPoint y: 327, endPoint x: 510, endPoint y: 315, distance: 76.0
copy p "When you change the type, Figma automatically replaces the component instance w…"
click at [607, 308] on p "💡 When you change the type, Figma automatically replaces the component instance…" at bounding box center [692, 300] width 349 height 18
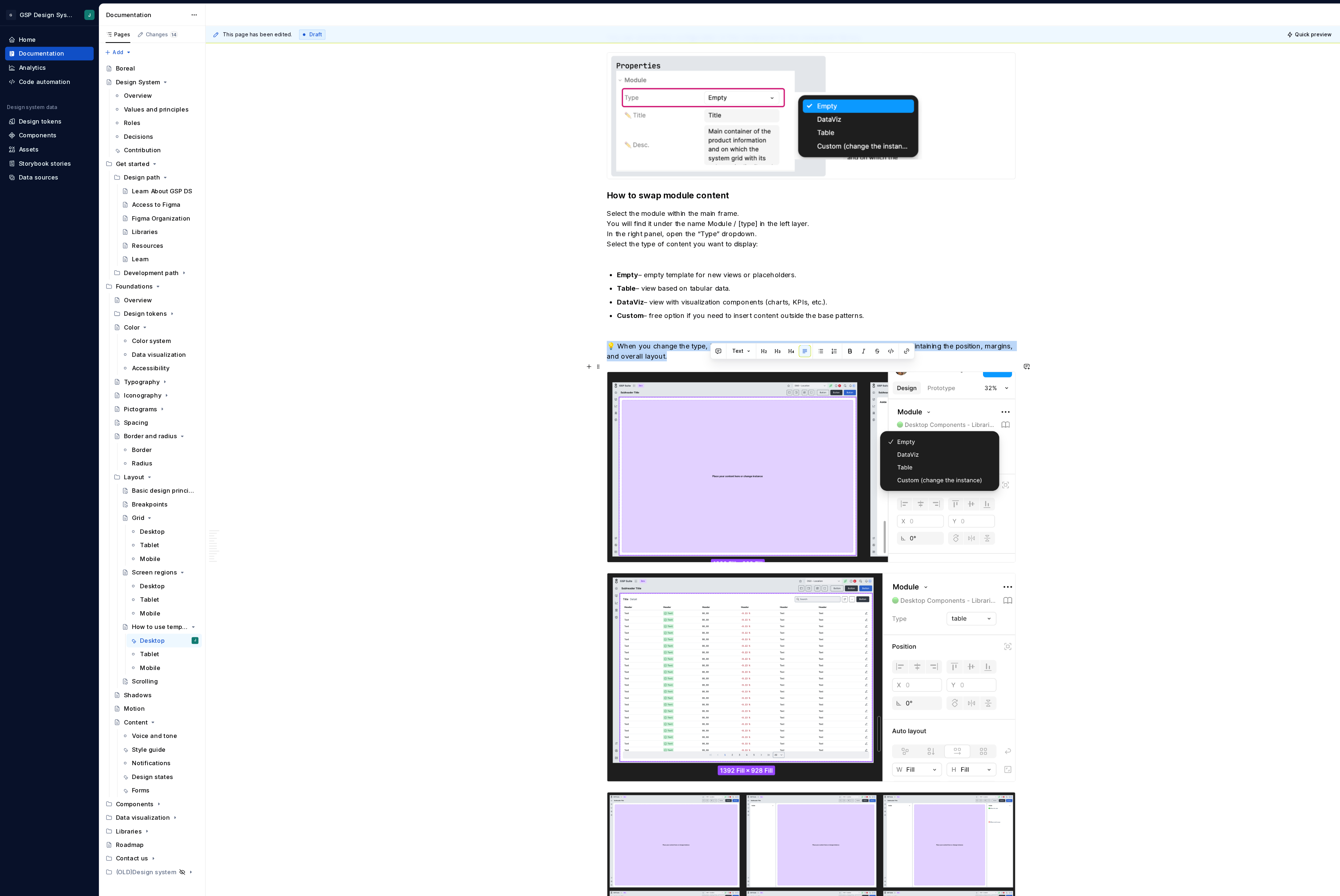
click at [607, 308] on p "💡 When you change the type, Figma automatically replaces the component instance…" at bounding box center [692, 300] width 349 height 18
copy p "💡 When you change the type, Figma automatically replaces the component instance…"
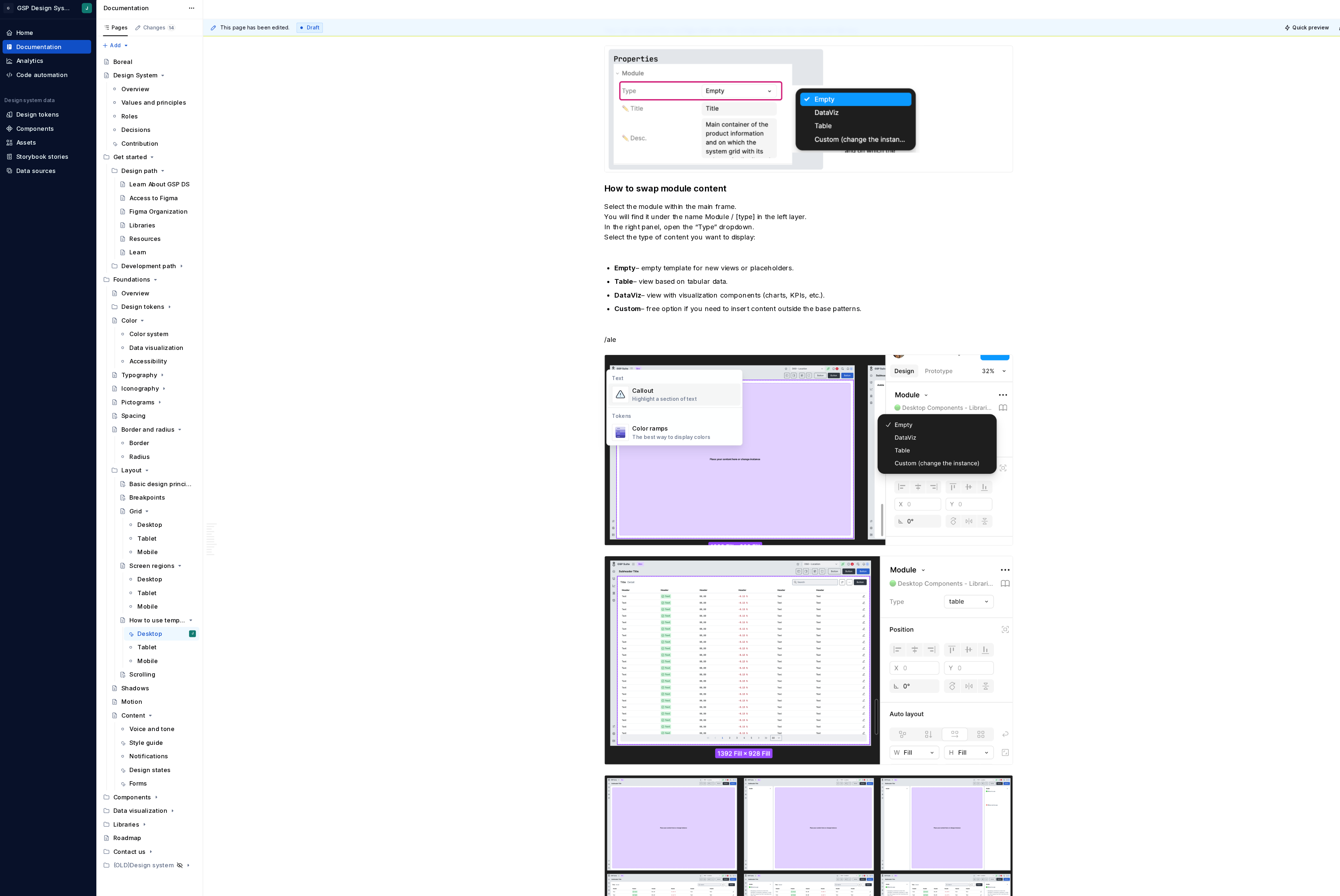
scroll to position [0, 0]
click at [567, 338] on div "Callout" at bounding box center [570, 340] width 55 height 7
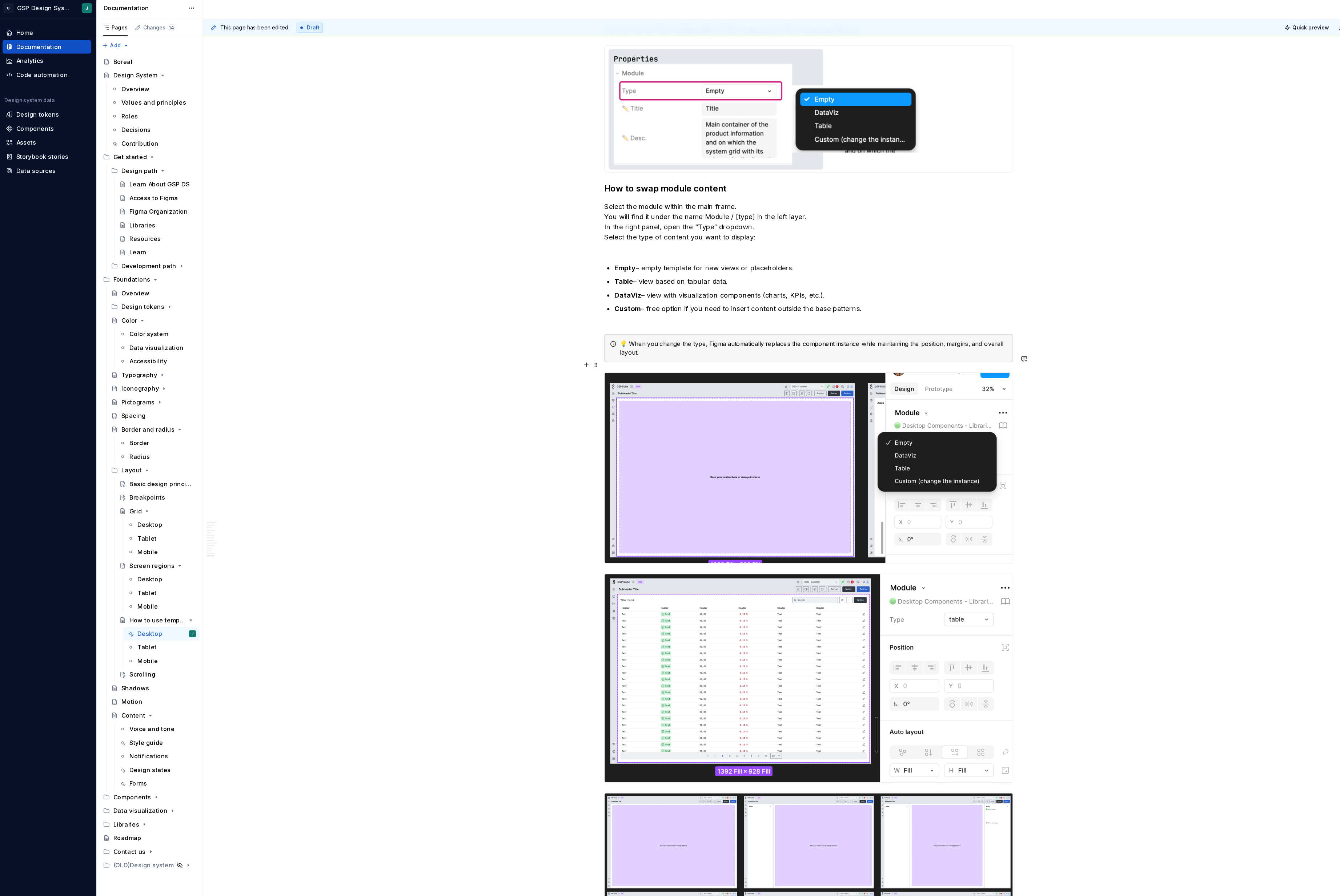
click at [535, 310] on div "💡 When you change the type, Figma automatically replaces the component instance…" at bounding box center [697, 303] width 331 height 15
click at [536, 310] on div "💡 When you change the type, Figma automatically replaces the component instance…" at bounding box center [697, 303] width 331 height 15
click at [542, 310] on div "💡 When you change the type, Figma automatically replaces the component instance…" at bounding box center [697, 303] width 331 height 15
click at [536, 282] on p "Custom – free option if you need to insert content outside the base patterns." at bounding box center [697, 274] width 340 height 18
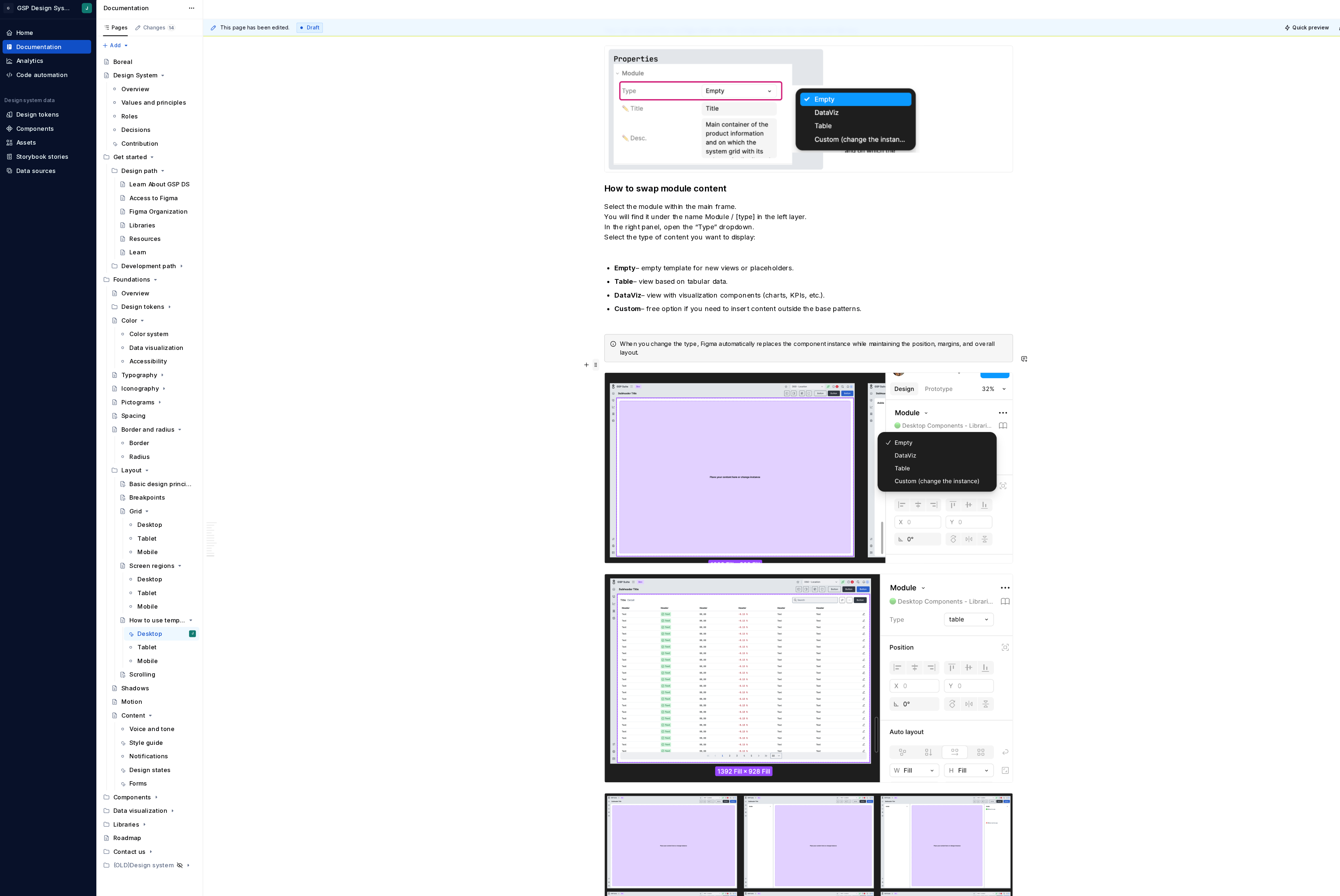
click at [513, 318] on span at bounding box center [510, 317] width 6 height 10
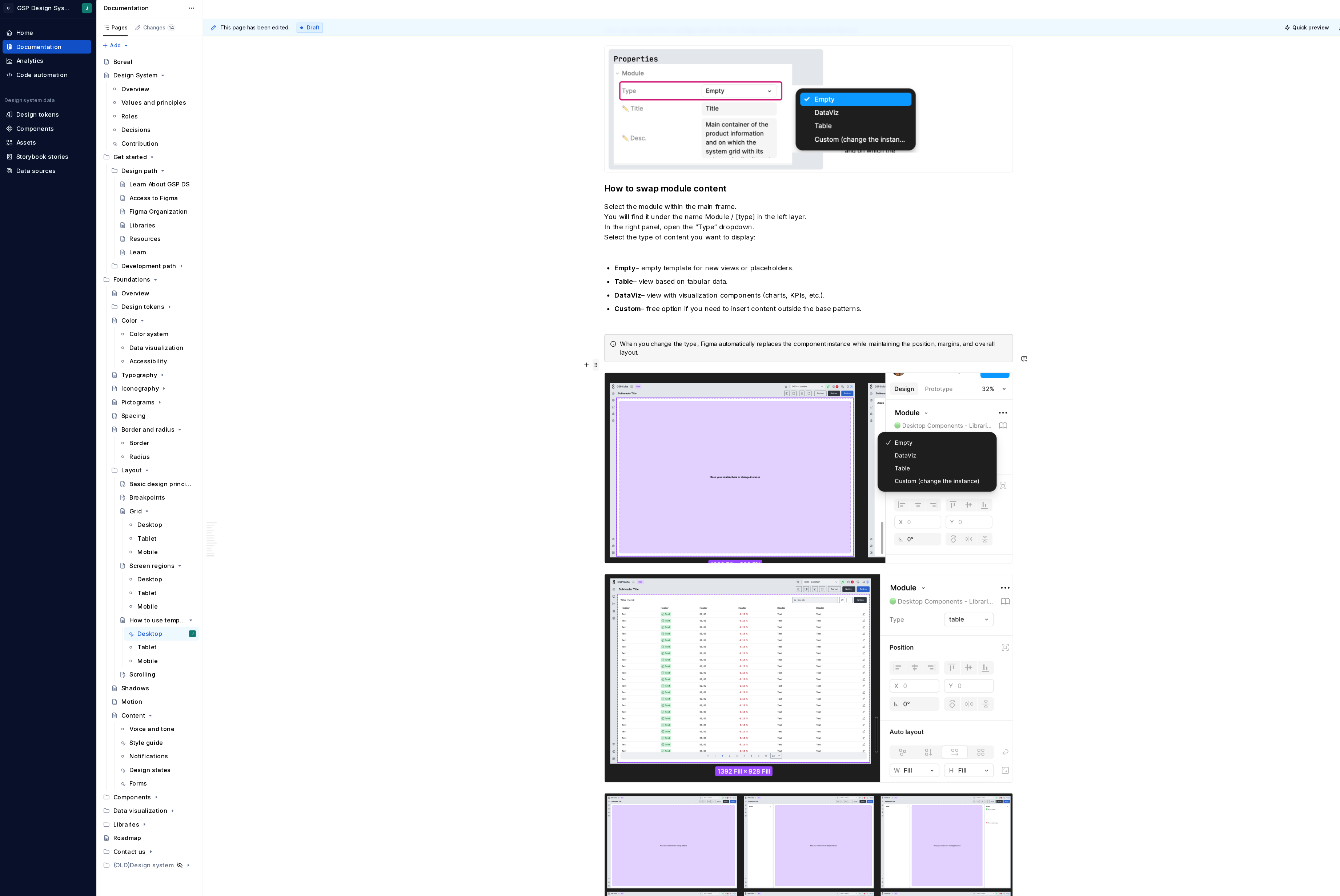
click at [511, 319] on span at bounding box center [510, 317] width 6 height 10
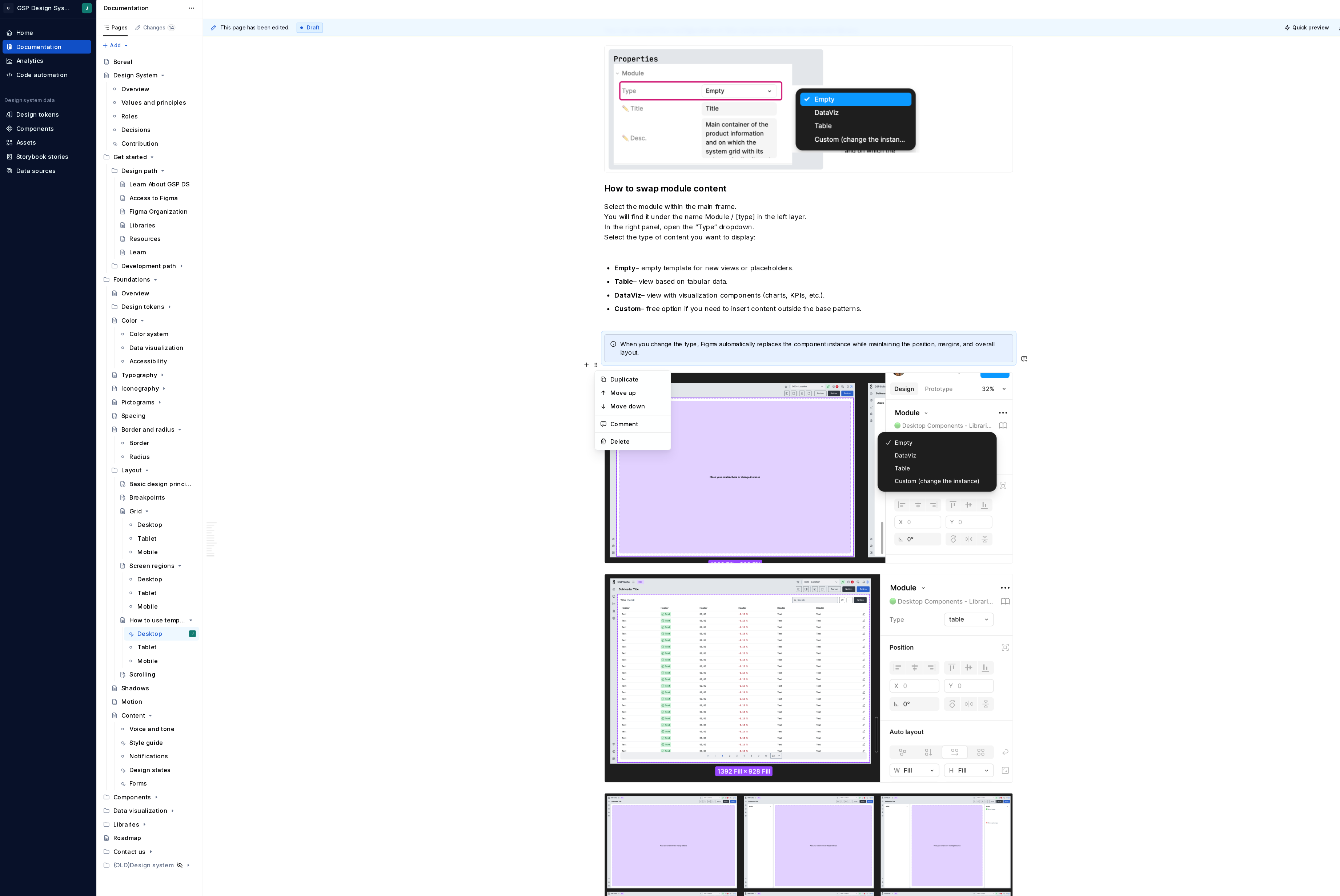
click at [657, 315] on div "When you change the type, Figma automatically replaces the component instance w…" at bounding box center [692, 303] width 349 height 24
click at [511, 318] on span at bounding box center [510, 317] width 6 height 10
click at [526, 222] on p "Select the module within the main frame. You will find it under the name Module…" at bounding box center [692, 200] width 349 height 44
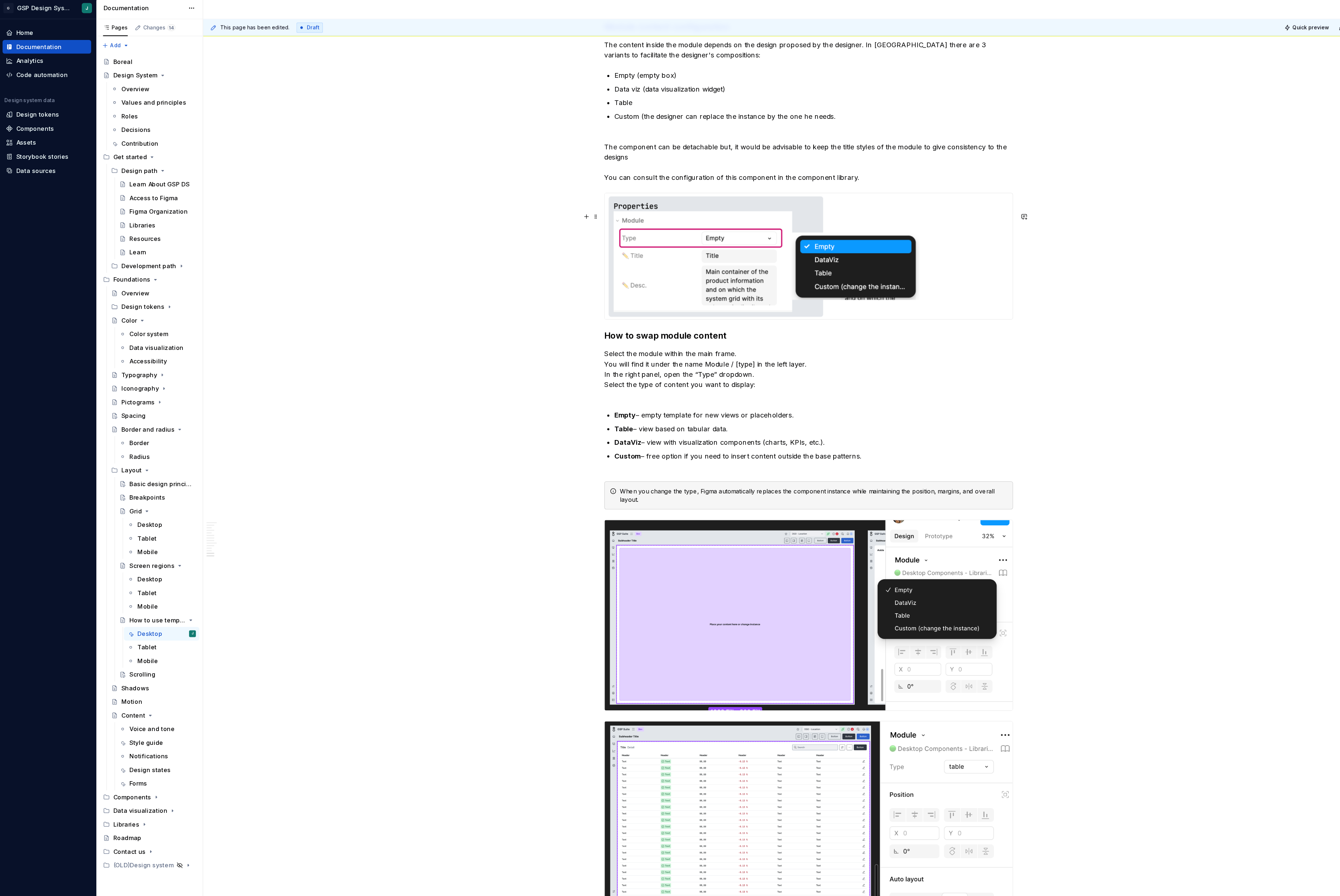
scroll to position [3182, 0]
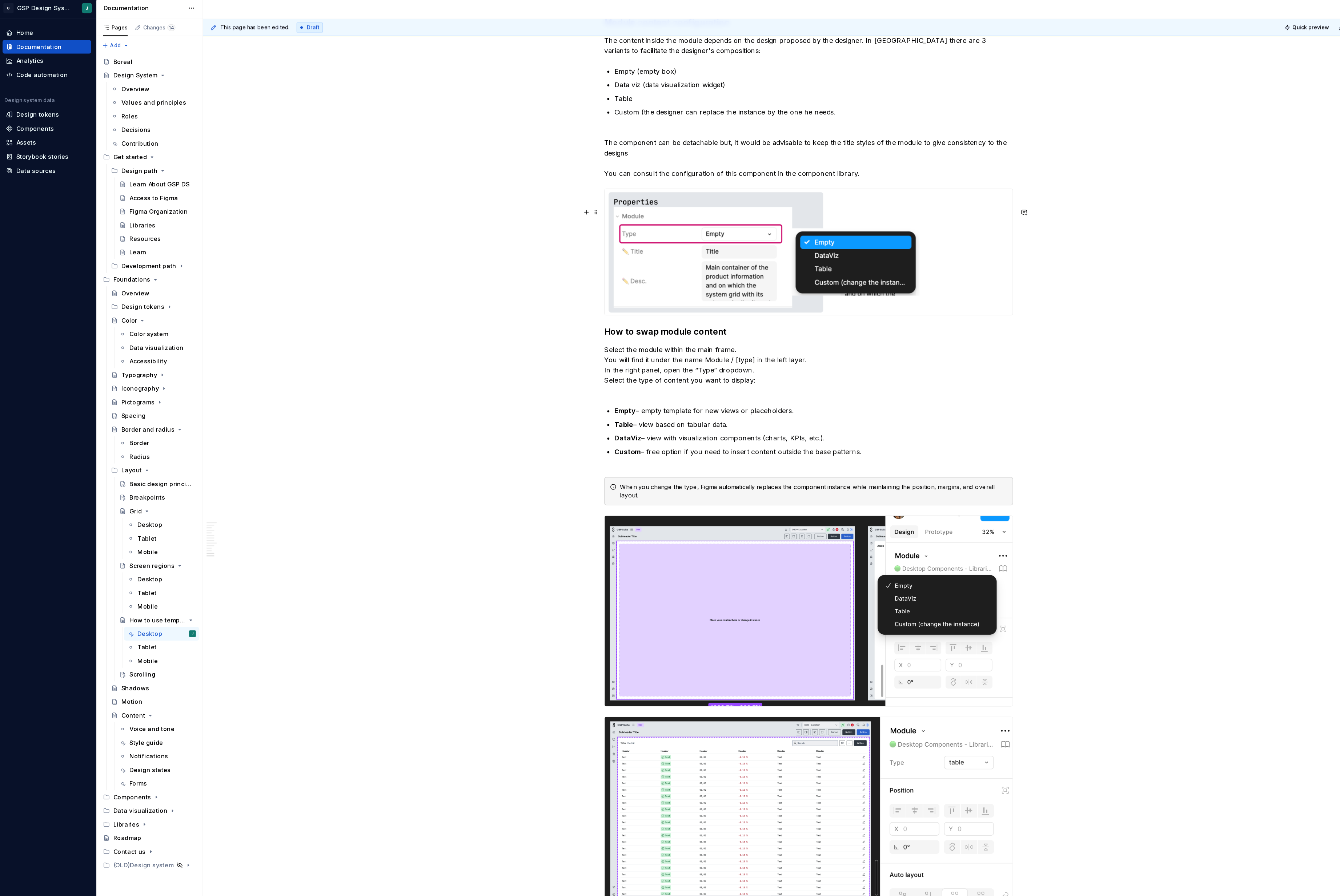
type textarea "*"
